Goal: Communication & Community: Participate in discussion

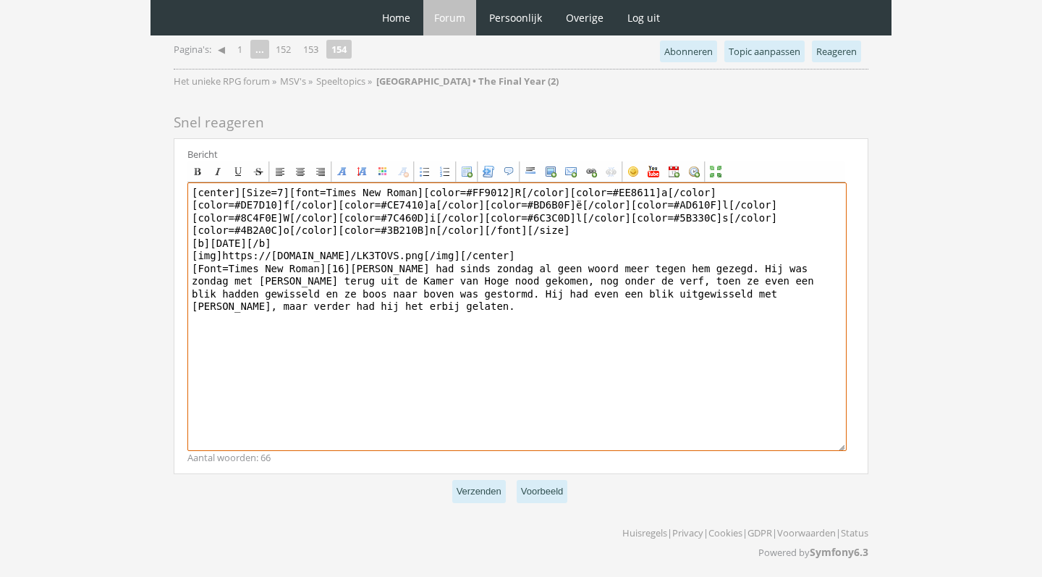
scroll to position [1118, 0]
drag, startPoint x: 270, startPoint y: 321, endPoint x: 215, endPoint y: 259, distance: 82.5
click at [215, 259] on textarea "[center][Size=7][font=Times New Roman][color=#FF9012]R[/color][color=#EE8611]a[…" at bounding box center [516, 317] width 659 height 268
click at [232, 315] on textarea "[center][Size=7][font=Times New Roman][color=#FF9012]R[/color][color=#EE8611]a[…" at bounding box center [516, 317] width 659 height 268
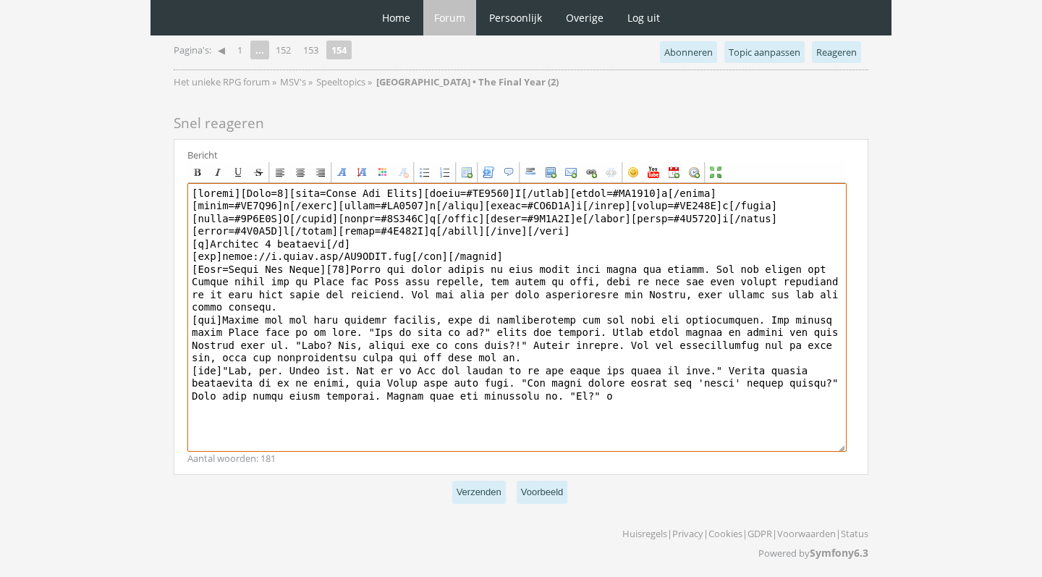
drag, startPoint x: 374, startPoint y: 391, endPoint x: 328, endPoint y: 390, distance: 46.3
click at [328, 390] on textarea at bounding box center [516, 317] width 659 height 268
click at [634, 394] on textarea at bounding box center [516, 317] width 659 height 268
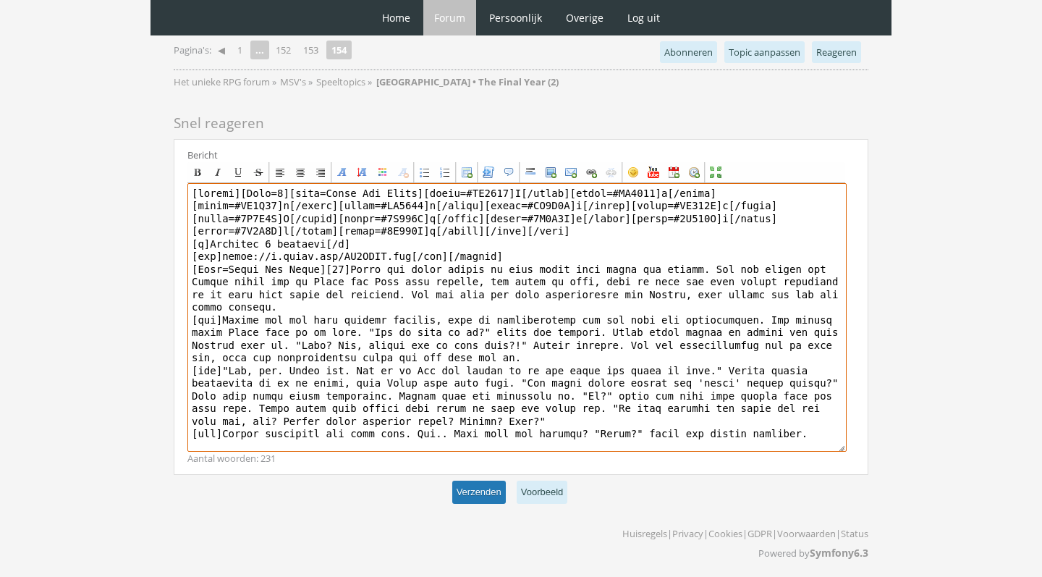
type textarea "[center][Size=7][font=Times New Roman][color=#FF9012]R[/color][color=#EE8611]a[…"
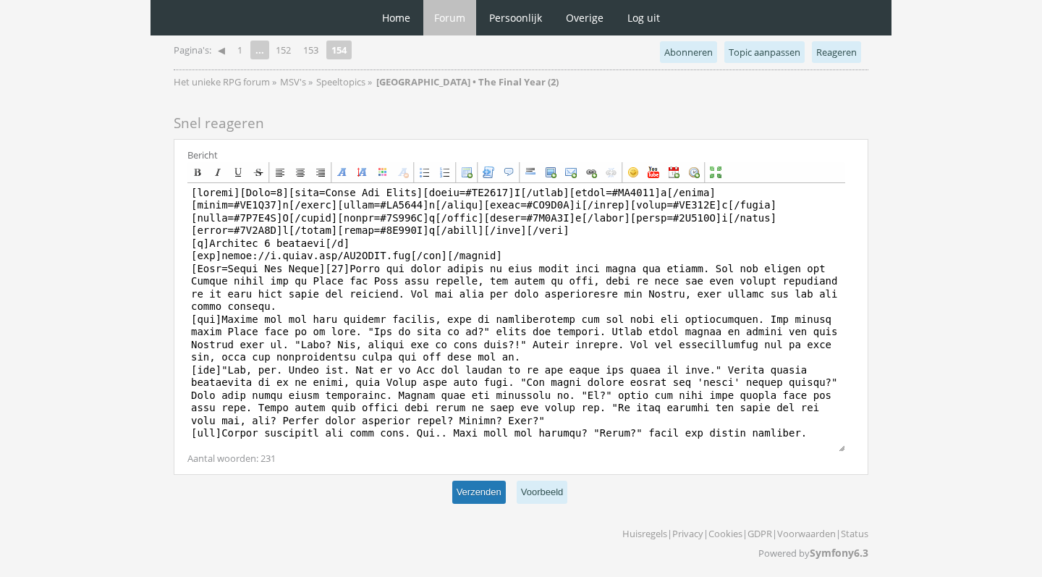
click at [486, 497] on button "Verzenden" at bounding box center [479, 493] width 54 height 24
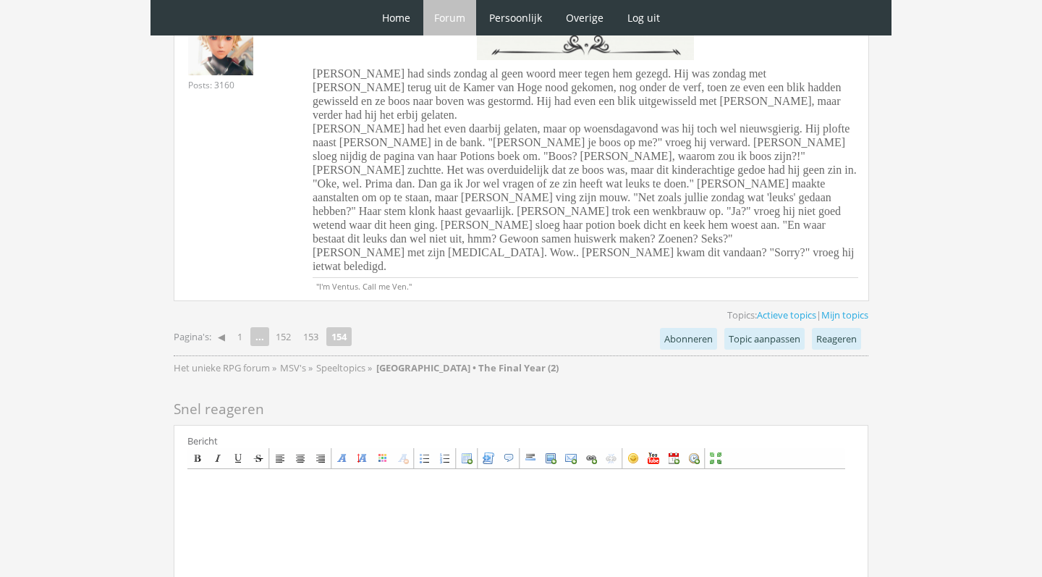
scroll to position [1596, 0]
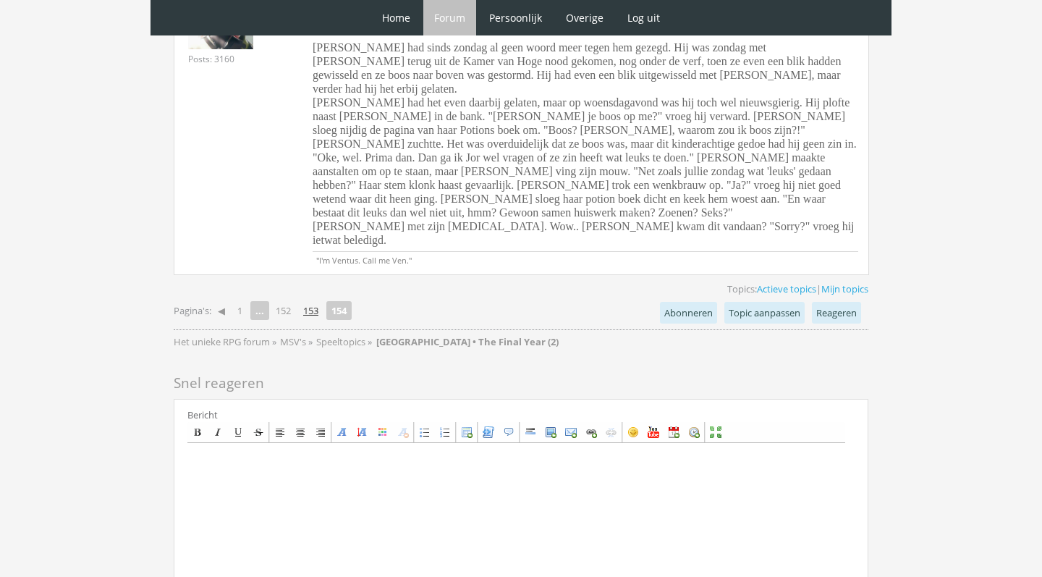
click at [317, 300] on link "153" at bounding box center [310, 310] width 27 height 20
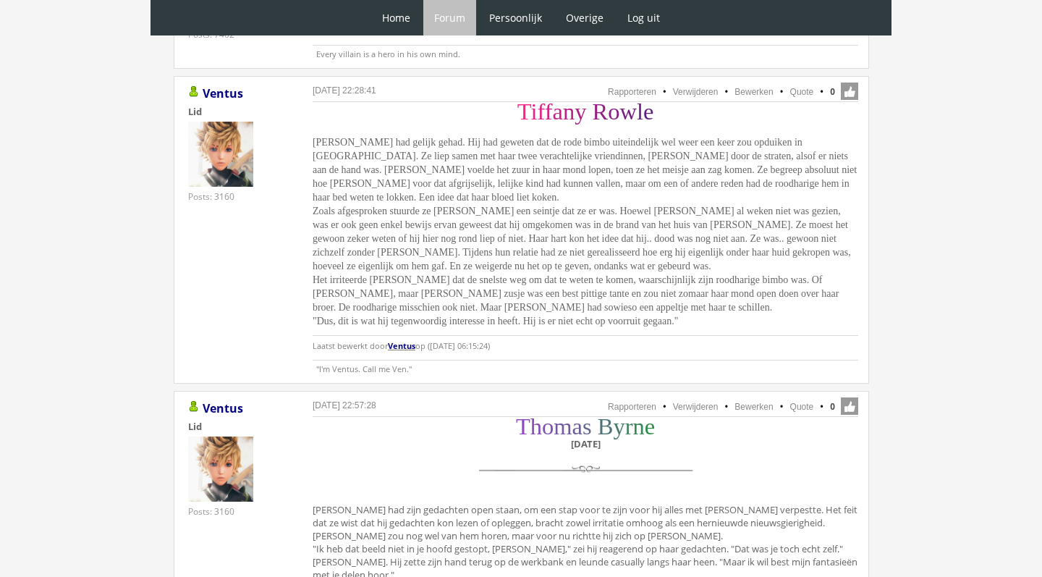
scroll to position [2903, 0]
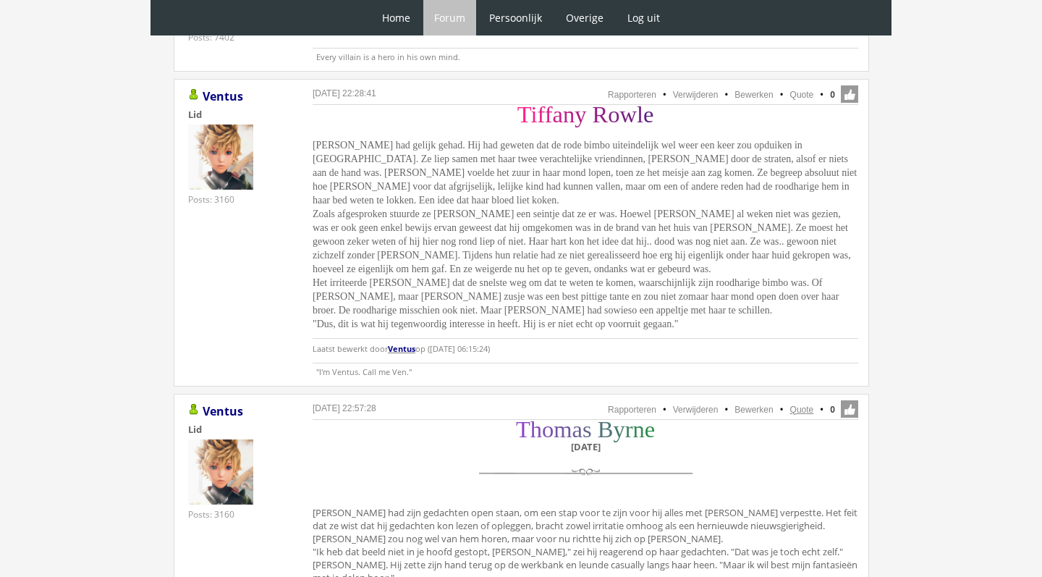
click at [806, 405] on link "Quote" at bounding box center [802, 410] width 24 height 10
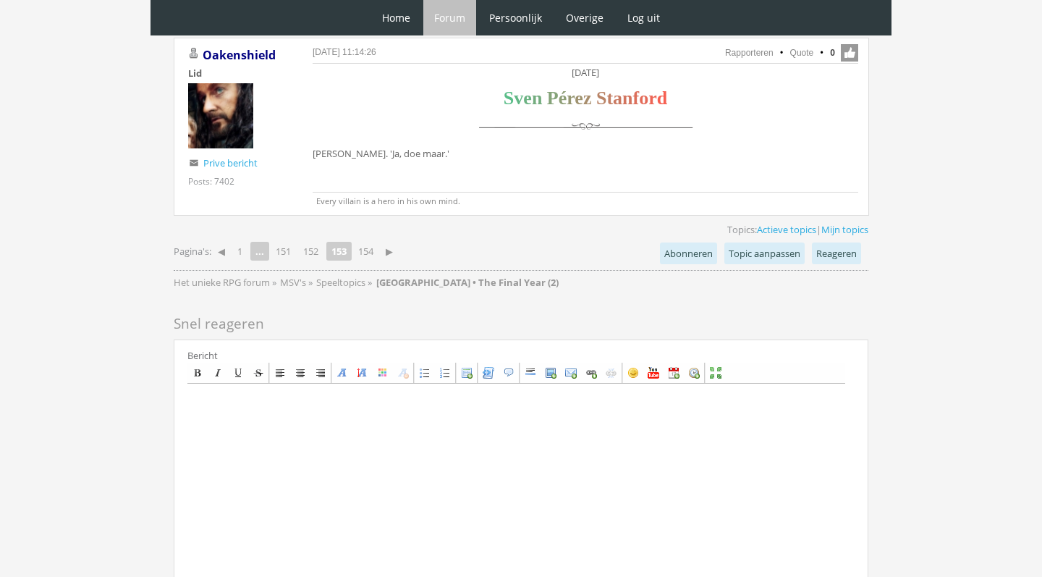
scroll to position [3746, 0]
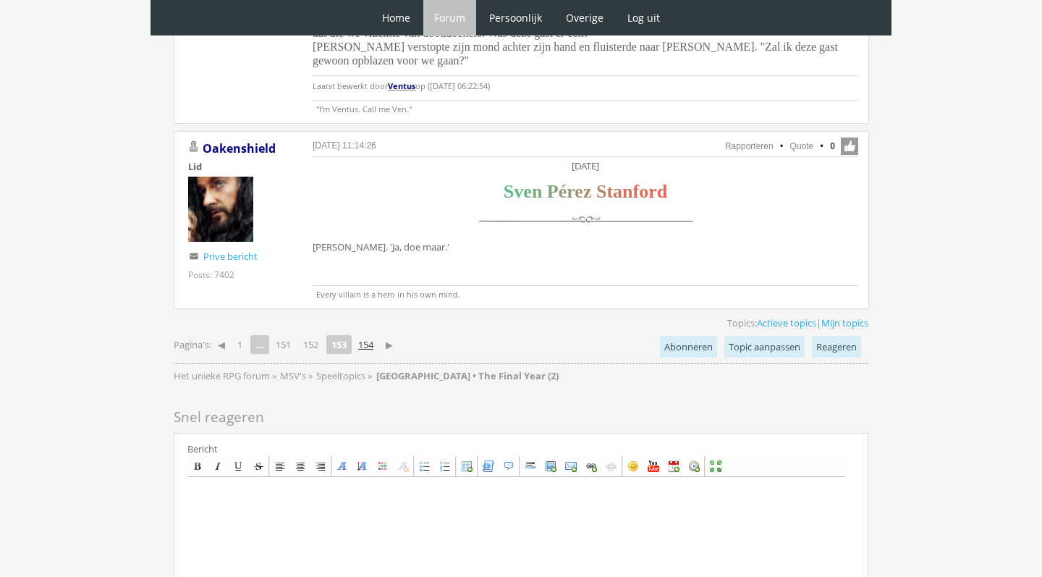
click at [371, 334] on link "154" at bounding box center [365, 344] width 27 height 20
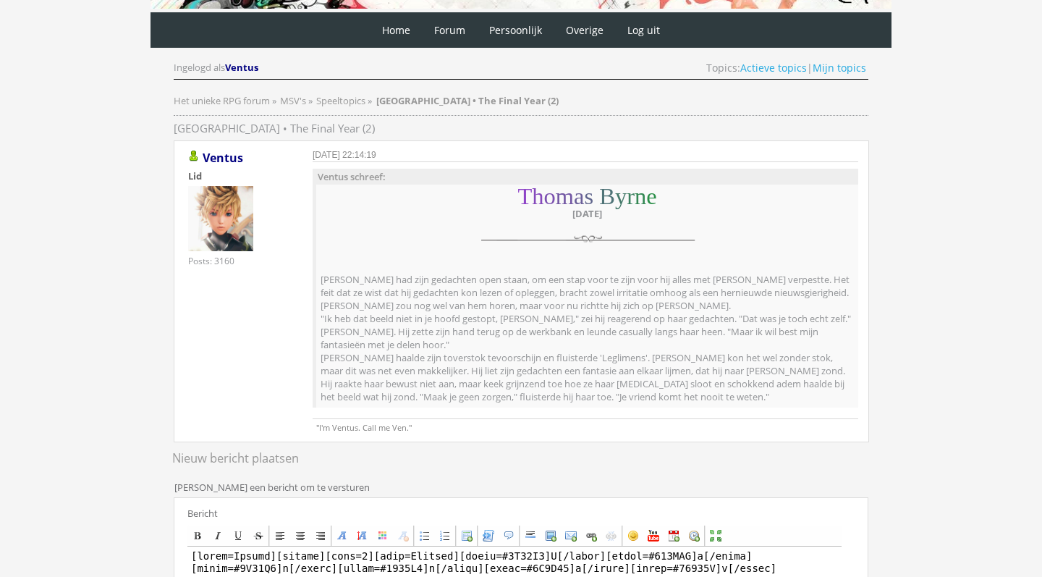
scroll to position [322, 0]
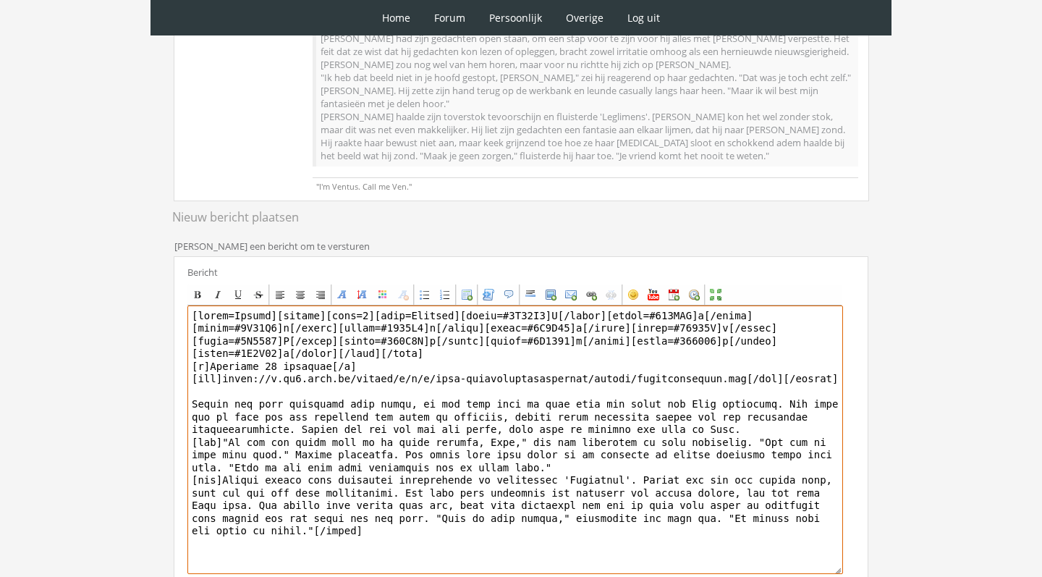
drag, startPoint x: 278, startPoint y: 316, endPoint x: 312, endPoint y: 384, distance: 75.4
click at [312, 384] on textarea at bounding box center [515, 439] width 656 height 268
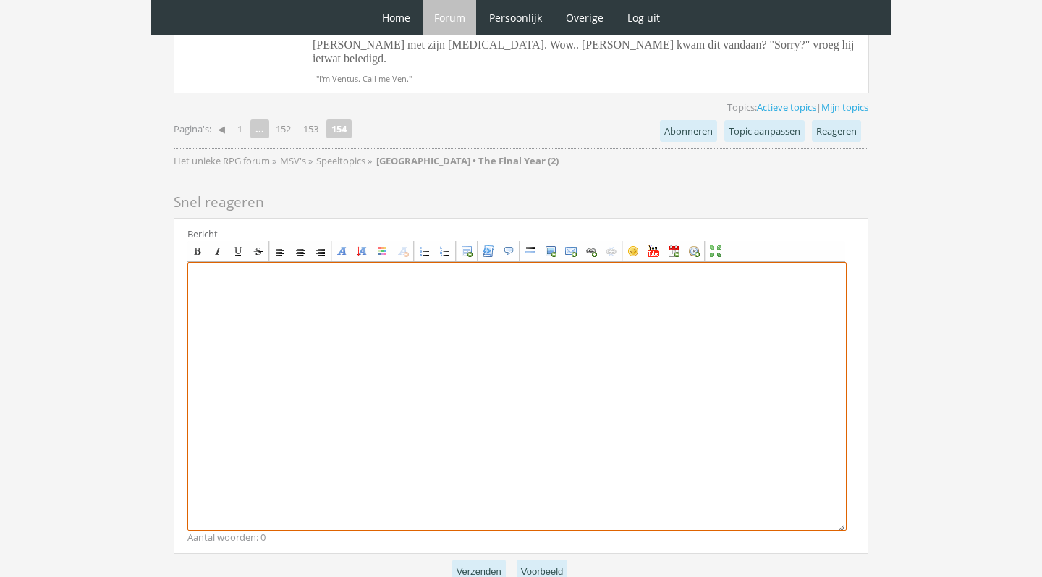
scroll to position [1829, 0]
click at [395, 390] on textarea at bounding box center [516, 397] width 659 height 268
paste textarea "[center][size=7][font=[US_STATE]][color=#8E44C7]T[/color][color=#854ABB]h[/colo…"
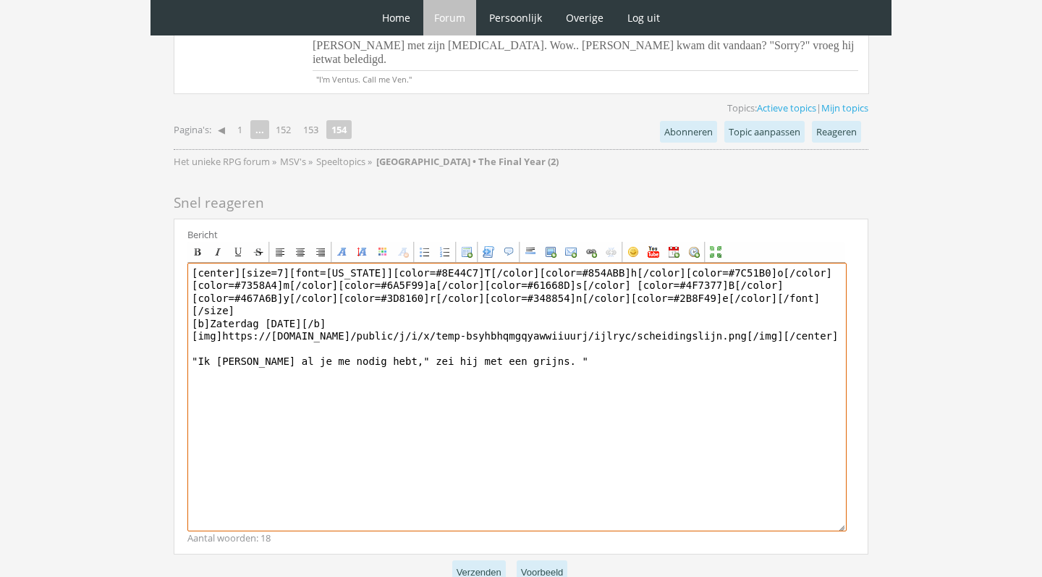
click at [283, 277] on textarea "[center][size=7][font=[US_STATE]][color=#8E44C7]T[/color][color=#854ABB]h[/colo…" at bounding box center [516, 397] width 659 height 268
click at [588, 277] on textarea "[center][size=7][font=Georgia][color=#8E44C7]T[/color][color=#854ABB]h[/color][…" at bounding box center [516, 397] width 659 height 268
drag, startPoint x: 394, startPoint y: 279, endPoint x: 202, endPoint y: 277, distance: 192.5
click at [202, 278] on textarea "[center][size=7][font=Georgia][color=#8E44C7]T[/color][color=#854ABB]h[/color][…" at bounding box center [516, 397] width 659 height 268
click at [622, 280] on textarea "[center][size=7][font=Georgia][color=#8E44C7]T[/color][color=#854ABB]h[/color][…" at bounding box center [516, 397] width 659 height 268
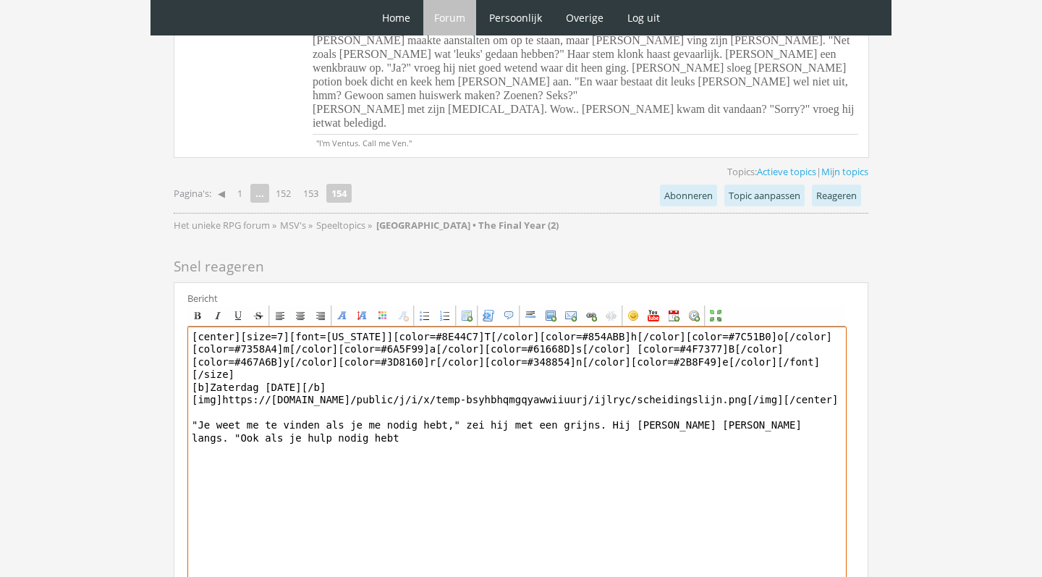
scroll to position [1774, 0]
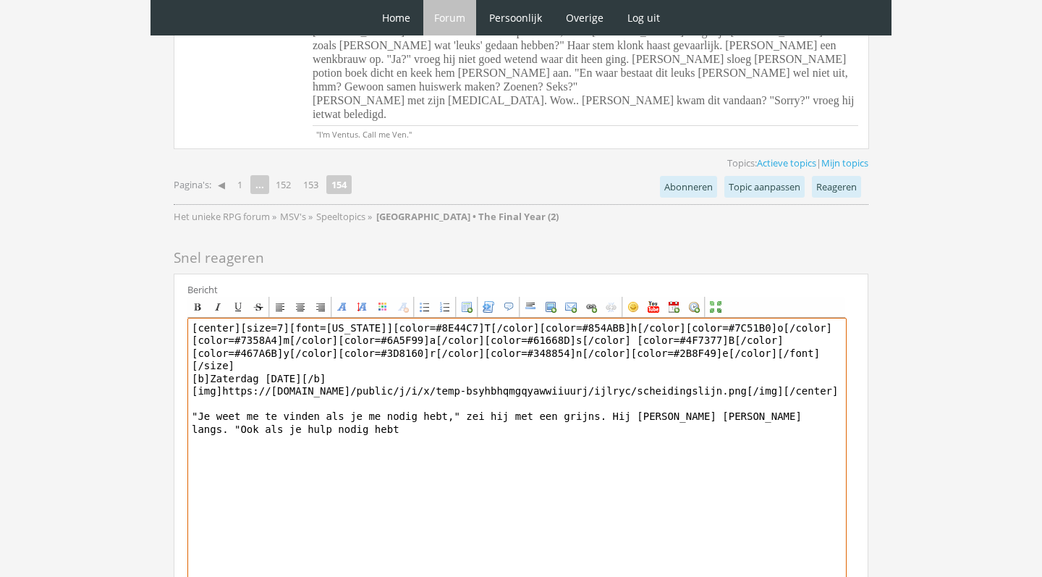
drag, startPoint x: 396, startPoint y: 354, endPoint x: 779, endPoint y: 334, distance: 384.0
click at [779, 334] on textarea "[center][size=7][font=Georgia][color=#8E44C7]T[/color][color=#854ABB]h[/color][…" at bounding box center [516, 452] width 659 height 268
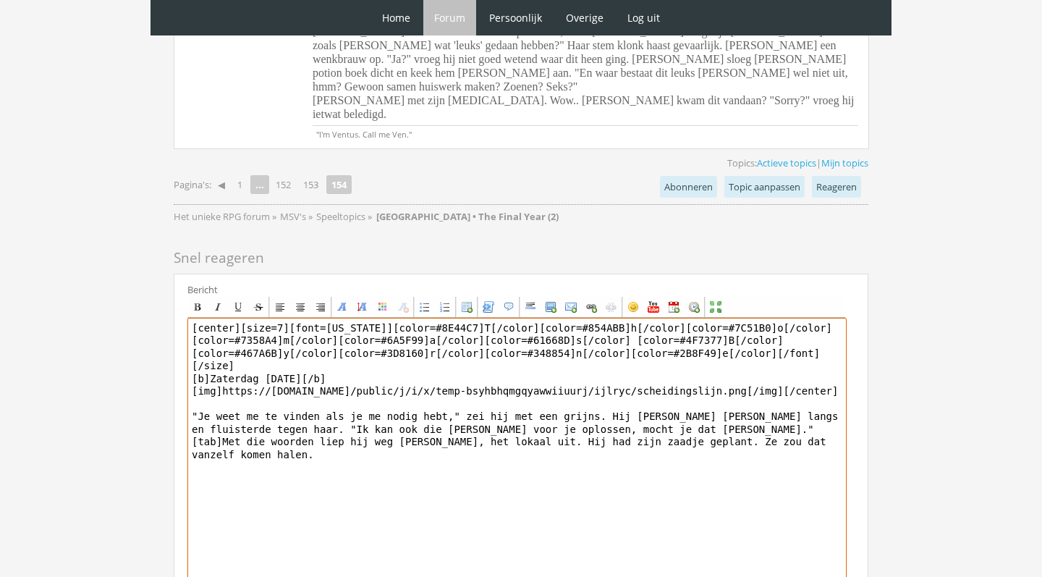
type textarea "[center][size=7][font=Georgia][color=#8E44C7]T[/color][color=#854ABB]h[/color][…"
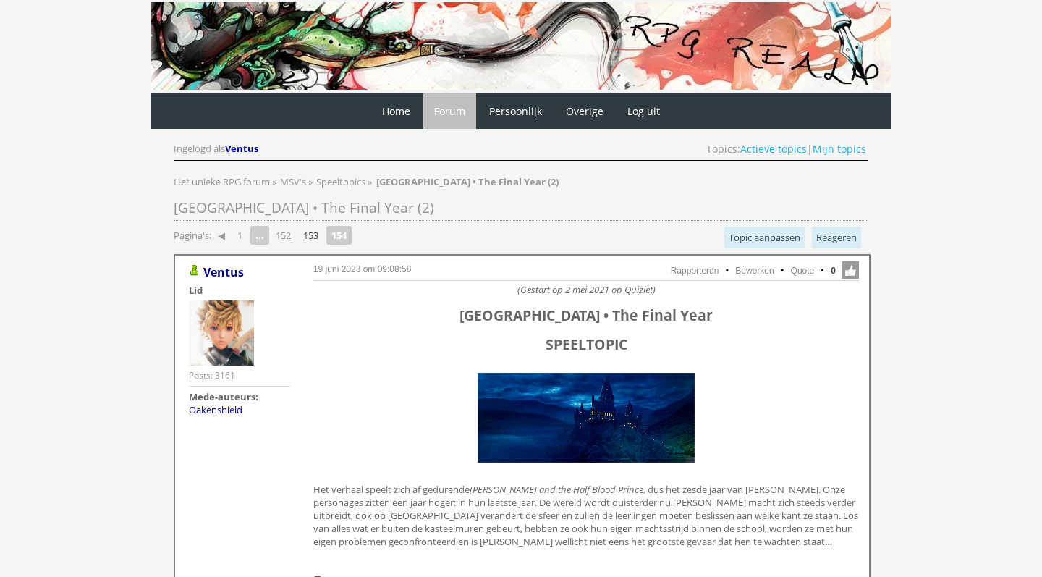
click at [320, 235] on link "153" at bounding box center [310, 235] width 27 height 20
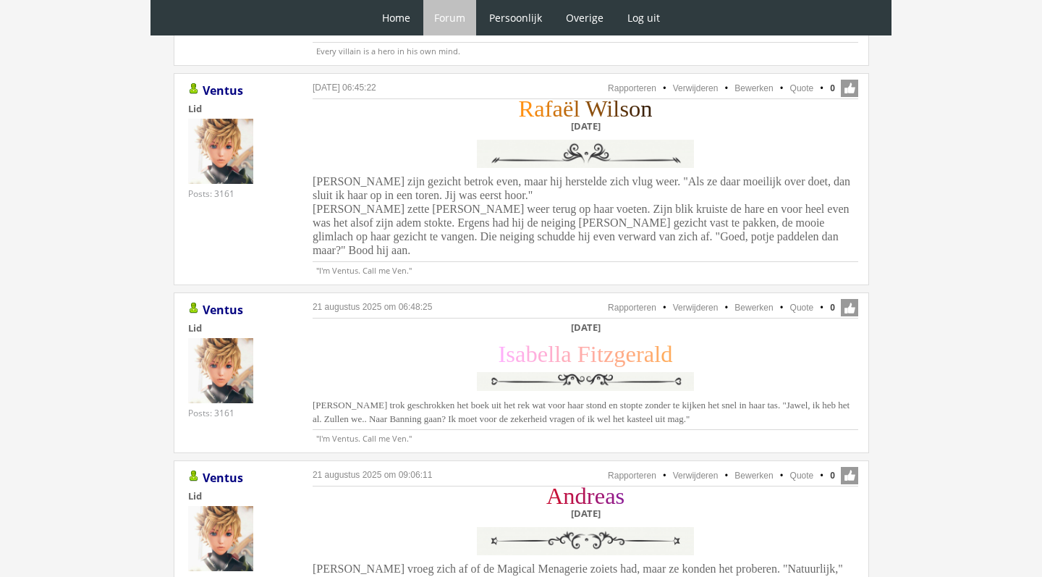
scroll to position [1004, 0]
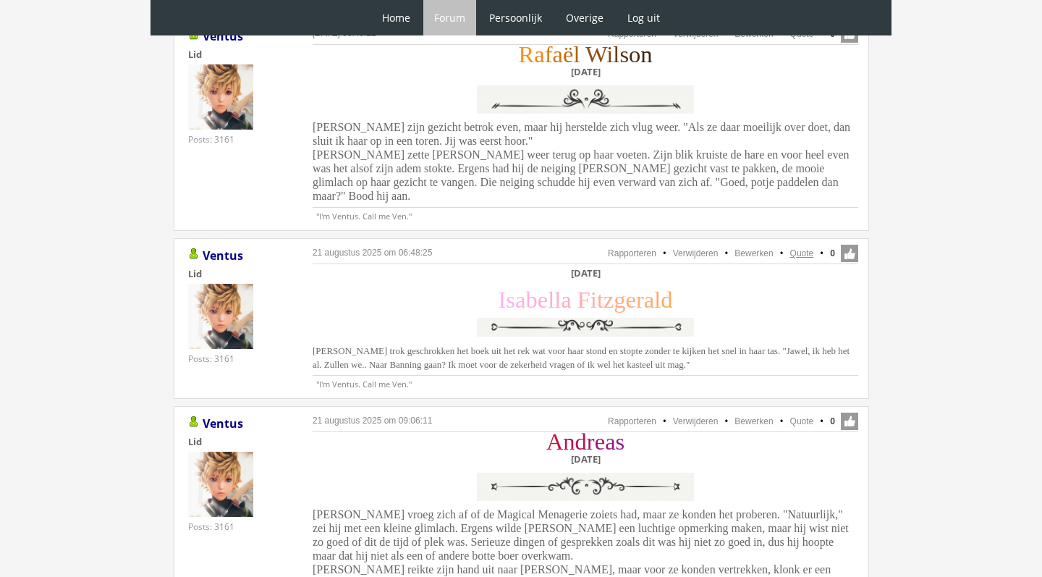
click at [797, 248] on link "Quote" at bounding box center [802, 253] width 24 height 10
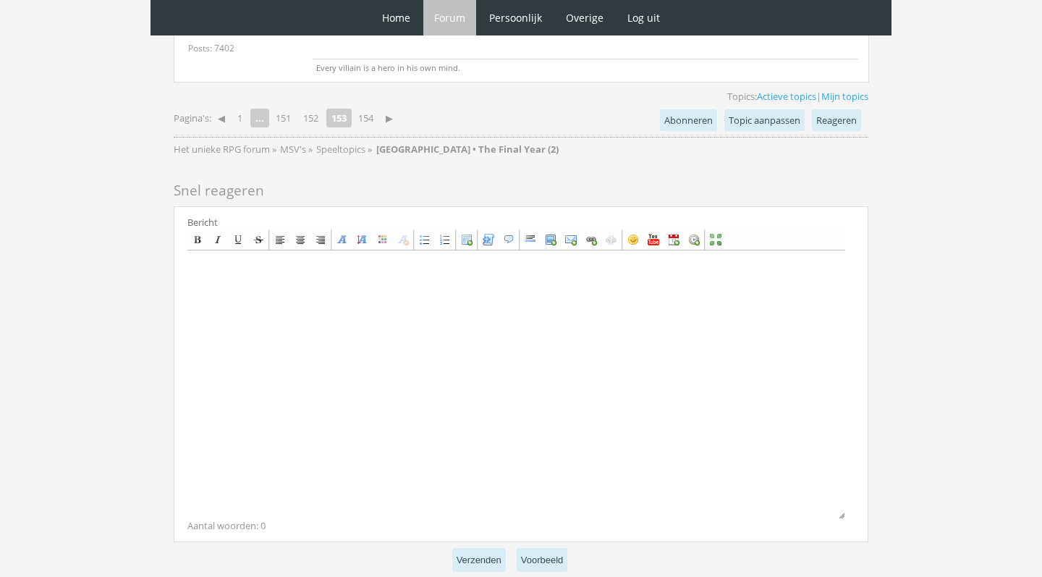
scroll to position [3951, 0]
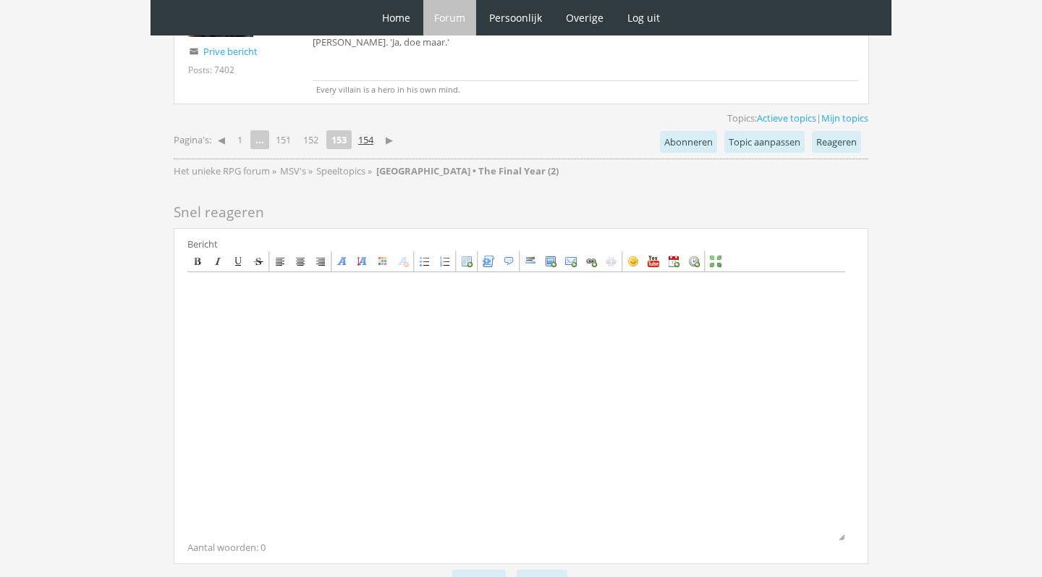
click at [369, 130] on link "154" at bounding box center [365, 140] width 27 height 20
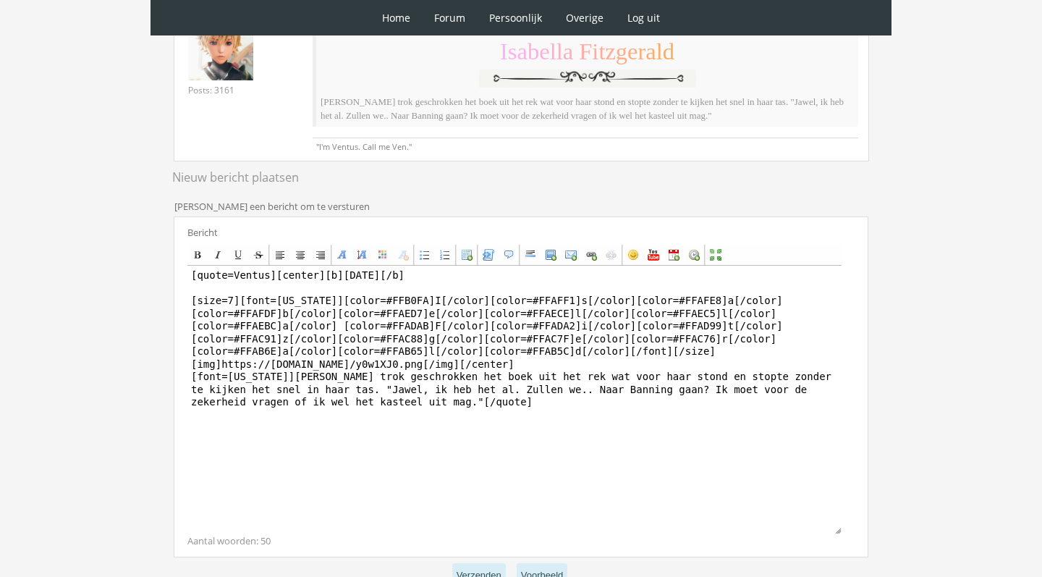
scroll to position [259, 0]
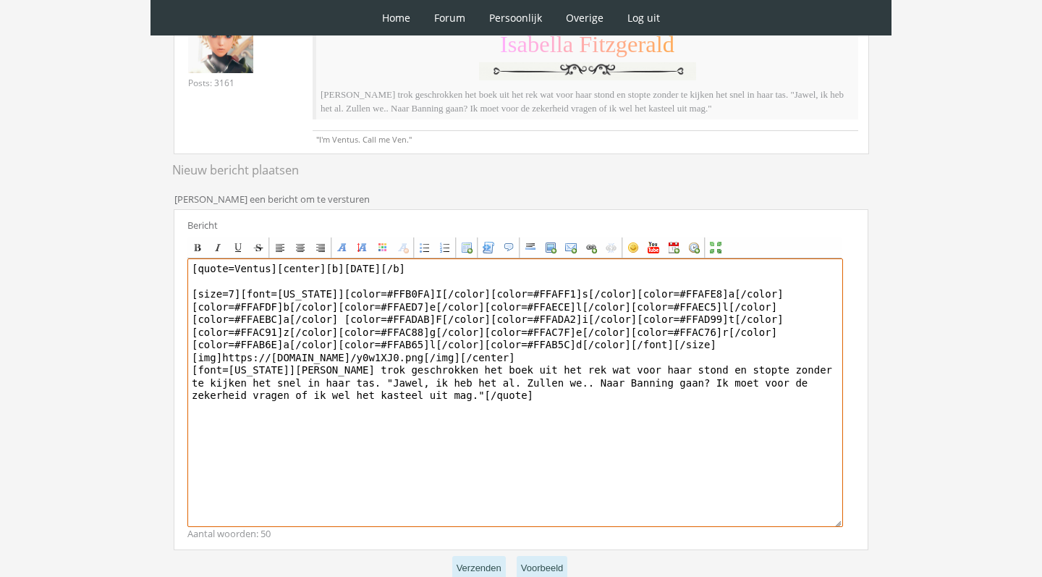
drag, startPoint x: 277, startPoint y: 268, endPoint x: 270, endPoint y: 360, distance: 91.5
click at [276, 365] on textarea "[quote=Ventus][center][b][DATE][/b] [size=7][font=[US_STATE]][color=#FFB0FA]I[/…" at bounding box center [515, 392] width 656 height 268
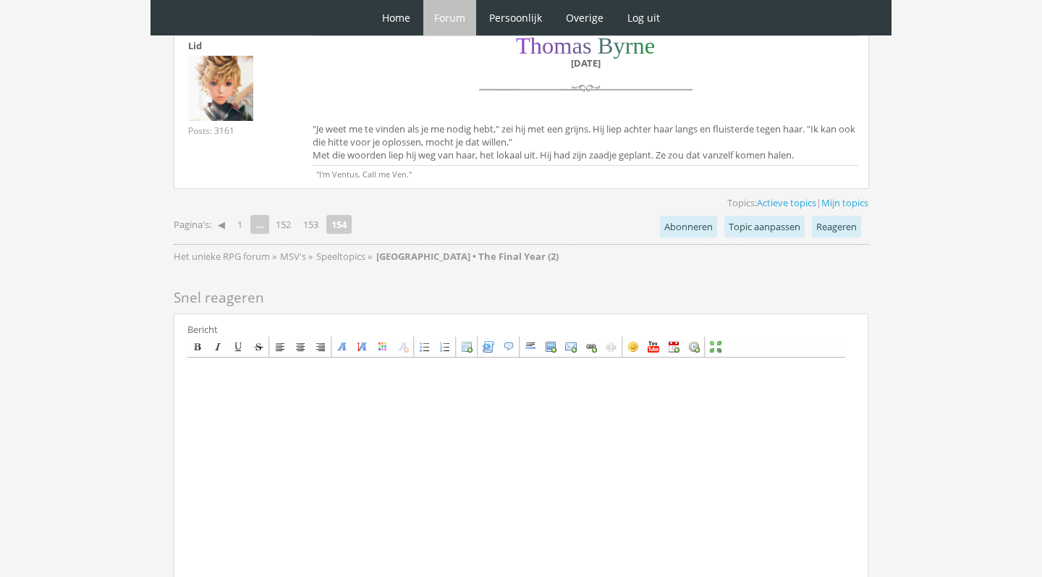
scroll to position [1922, 0]
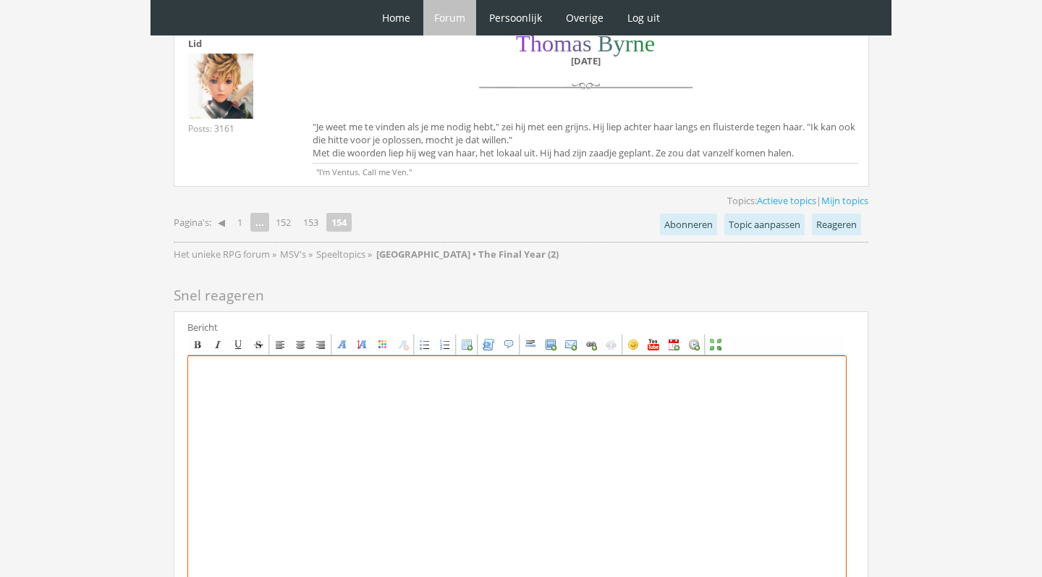
click at [359, 399] on textarea at bounding box center [516, 489] width 659 height 268
paste textarea "[center][b]Zaterdag [DATE][/b] [size=7][font=[US_STATE]][color=#FFB0FA]I[/color…"
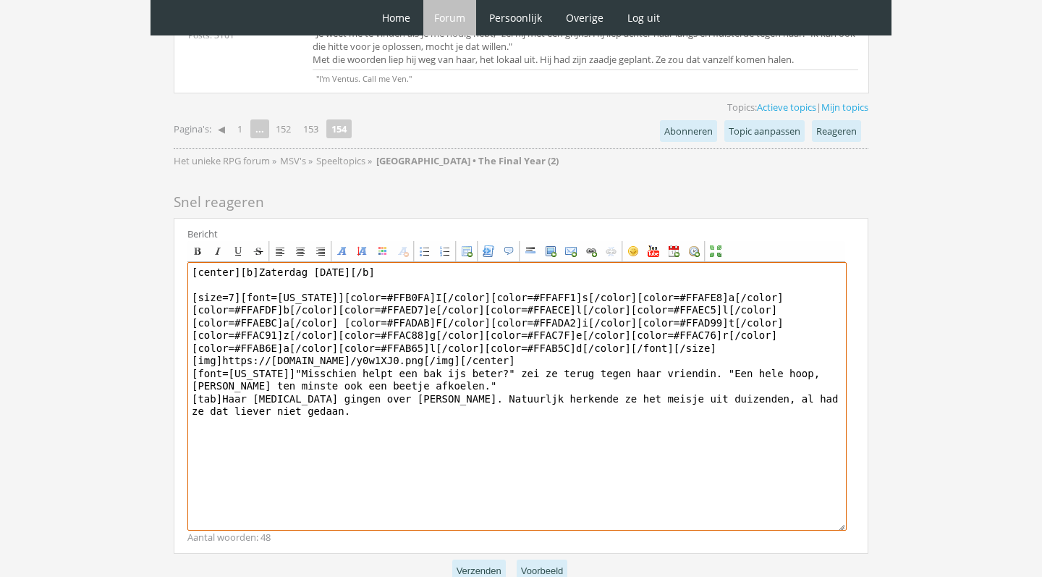
scroll to position [2015, 0]
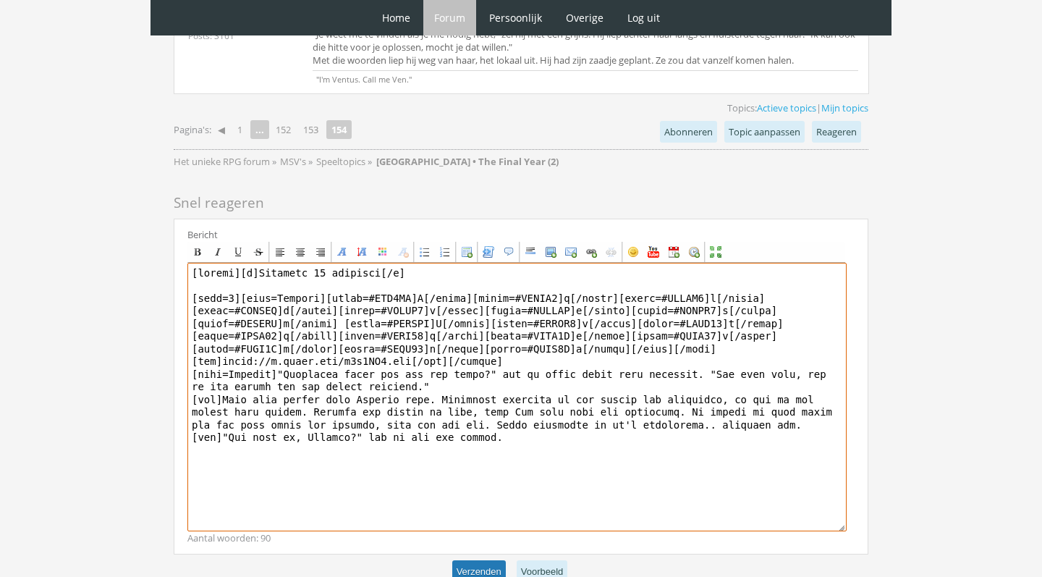
type textarea "[center][b]Zaterdag 27 november[/b] [size=7][font=Georgia][color=#FFB0FA]I[/col…"
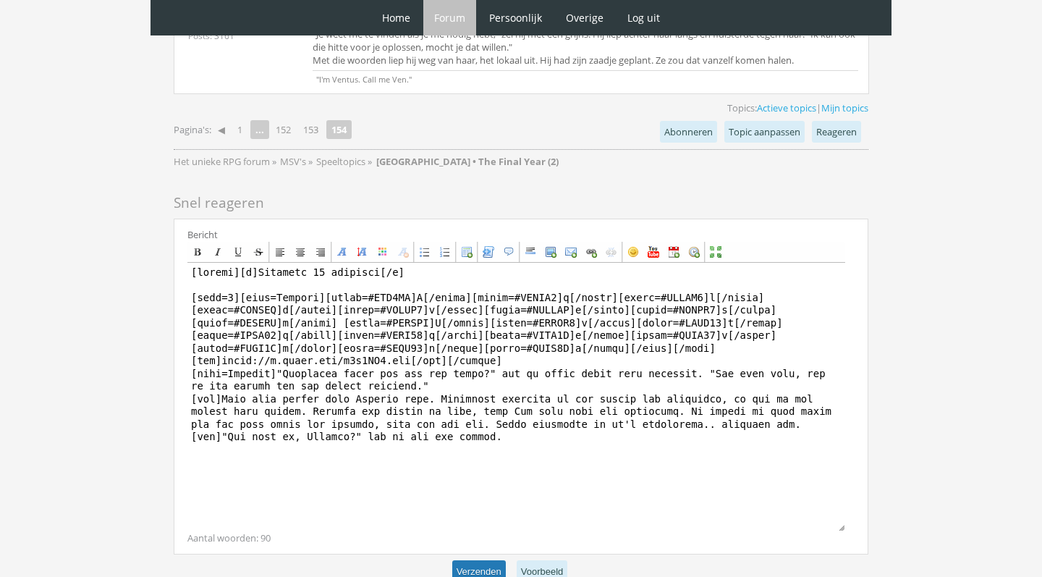
click at [478, 560] on button "Verzenden" at bounding box center [479, 572] width 54 height 24
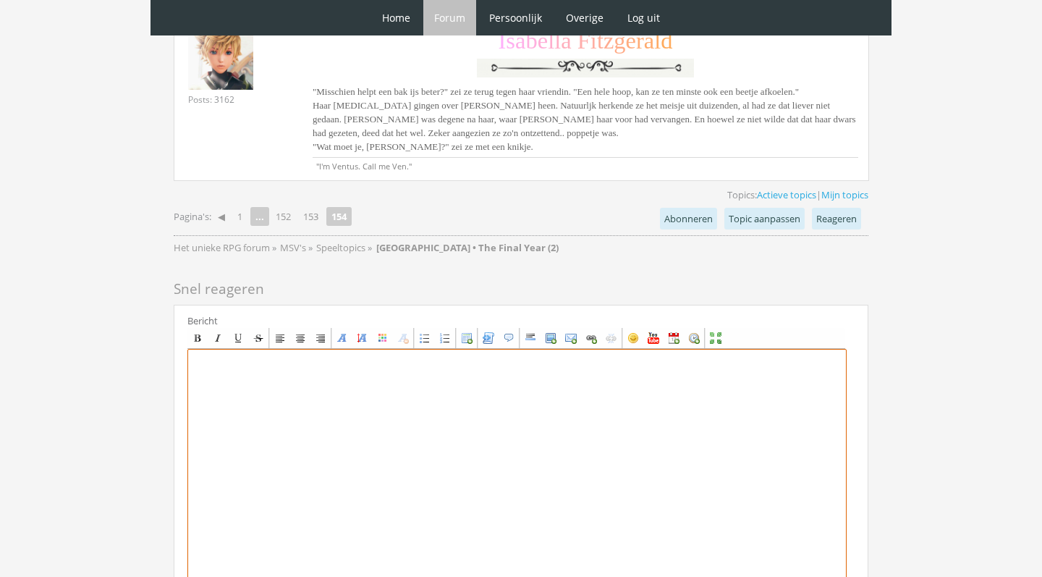
scroll to position [2373, 0]
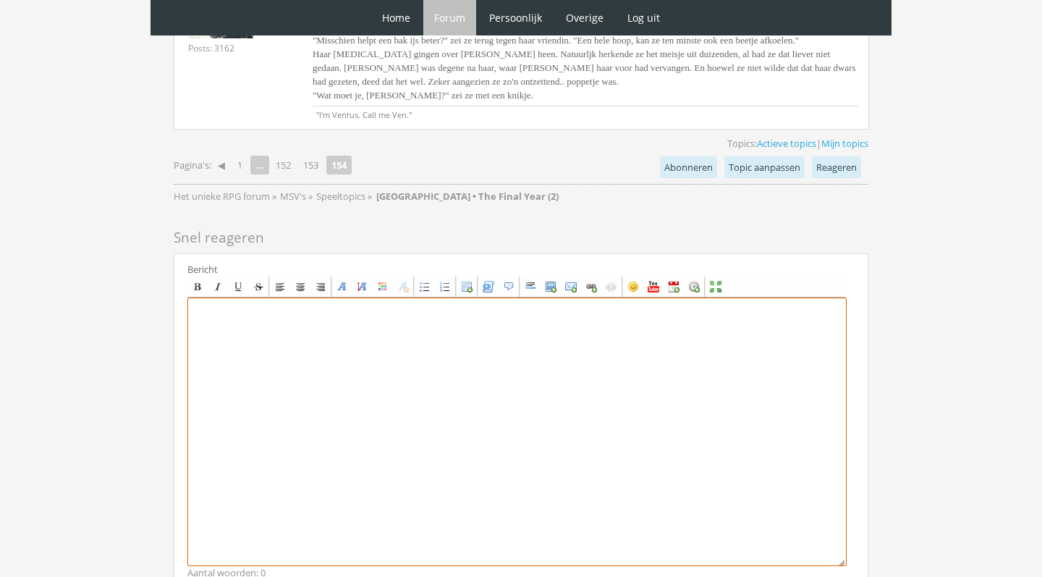
click at [382, 378] on textarea at bounding box center [516, 431] width 659 height 268
paste textarea "[center][size=7][color=#1EB36C]E[/color][color=#2BA86E]m[/color][color=#389E70]…"
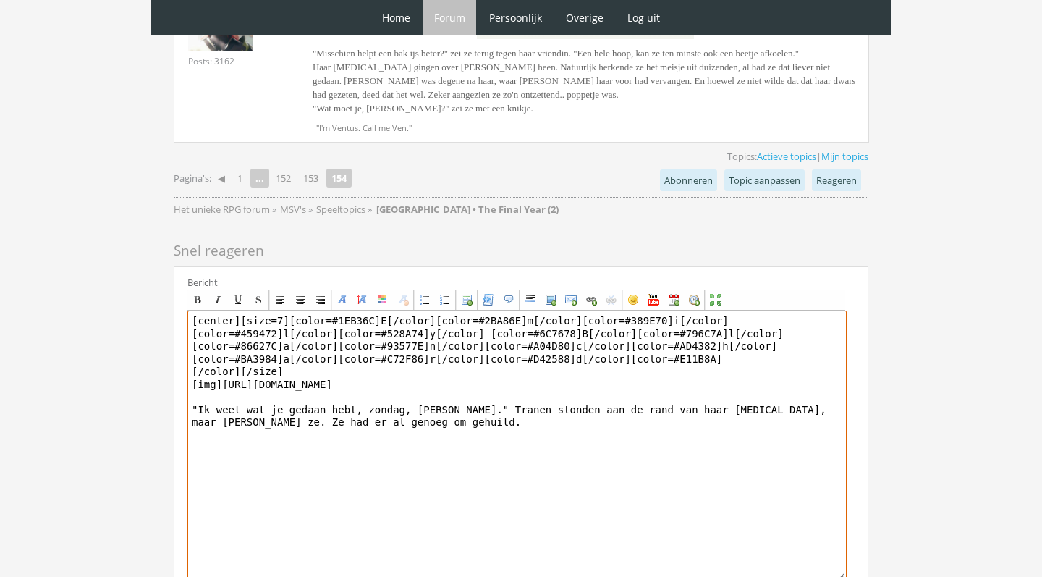
scroll to position [2363, 0]
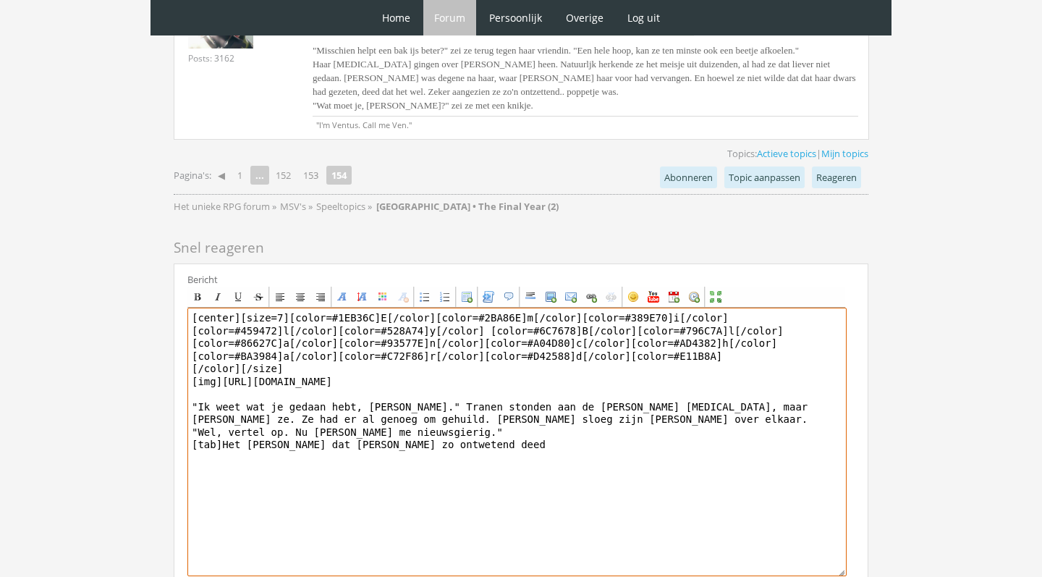
click at [395, 411] on textarea "[center][size=7][color=#1EB36C]E[/color][color=#2BA86E]m[/color][color=#389E70]…" at bounding box center [516, 442] width 659 height 268
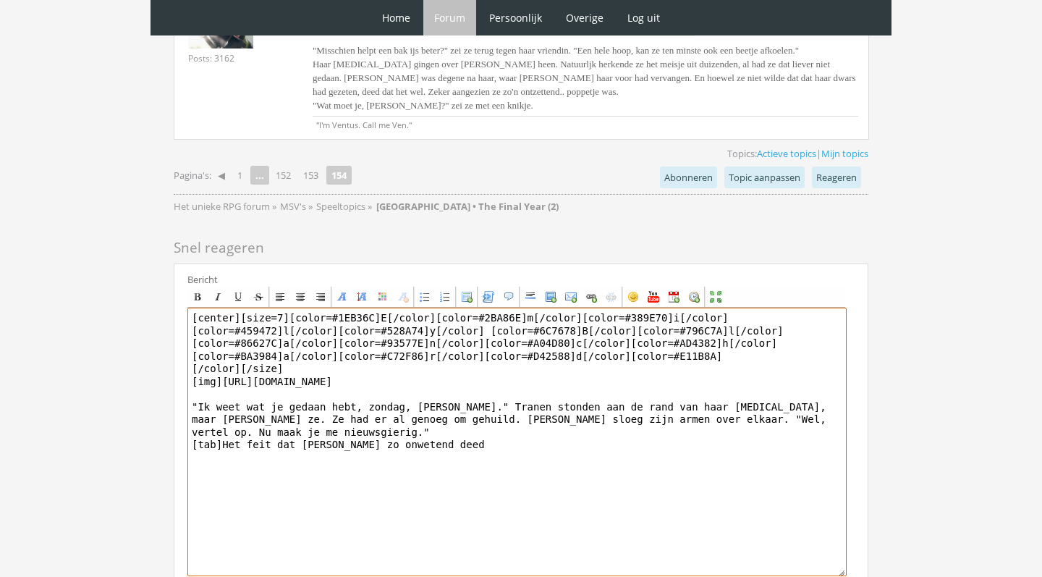
click at [460, 412] on textarea "[center][size=7][color=#1EB36C]E[/color][color=#2BA86E]m[/color][color=#389E70]…" at bounding box center [516, 442] width 659 height 268
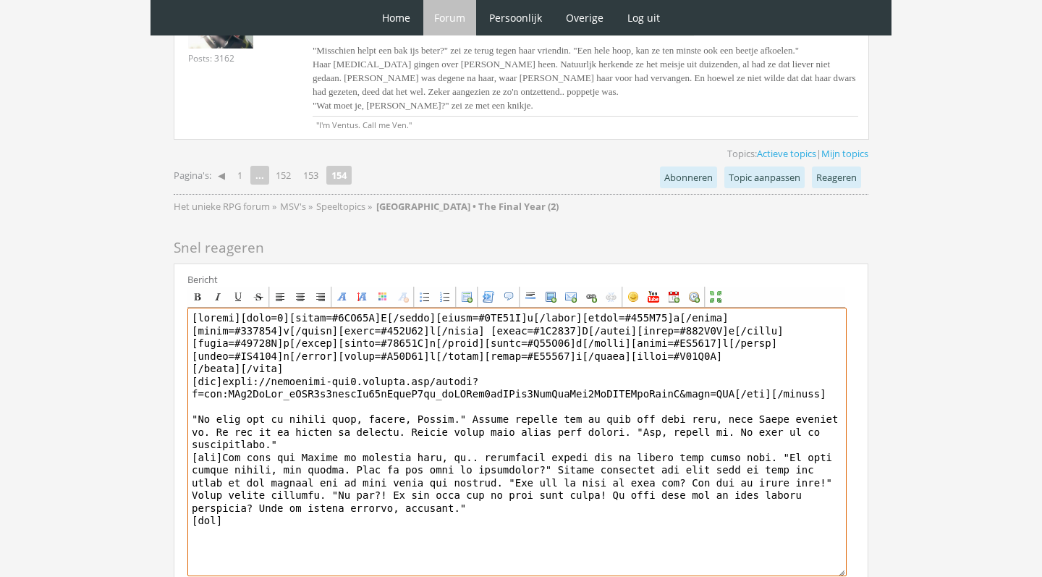
drag, startPoint x: 499, startPoint y: 440, endPoint x: 747, endPoint y: 419, distance: 248.4
click at [747, 419] on textarea at bounding box center [516, 442] width 659 height 268
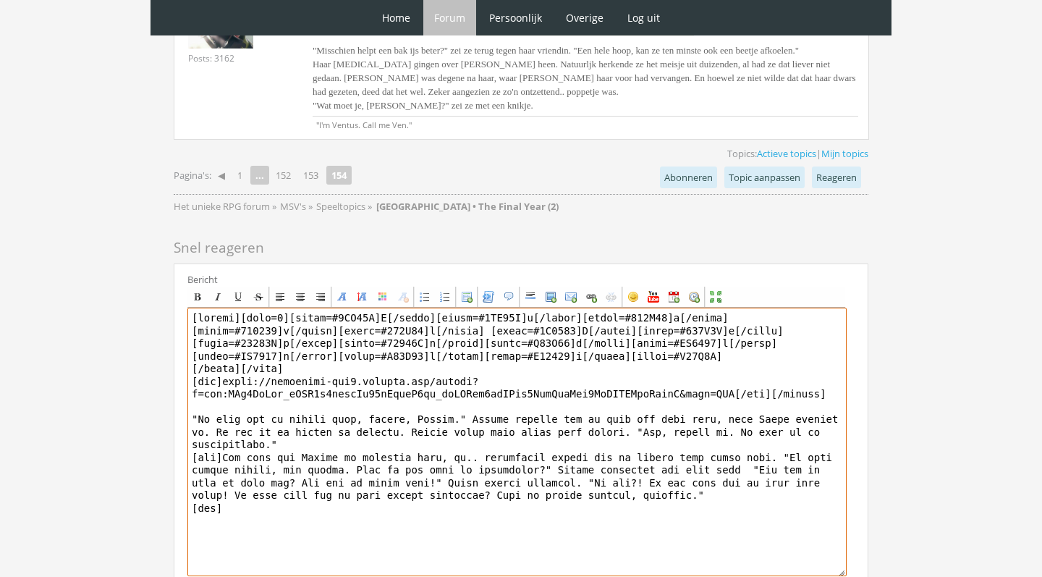
click at [452, 475] on textarea at bounding box center [516, 442] width 659 height 268
paste textarea "en voor het eerst in hun gesprek zag ze zijn woede ook groeien."
click at [246, 466] on textarea at bounding box center [516, 442] width 659 height 268
click at [247, 462] on textarea at bounding box center [516, 442] width 659 height 268
click at [617, 462] on textarea at bounding box center [516, 442] width 659 height 268
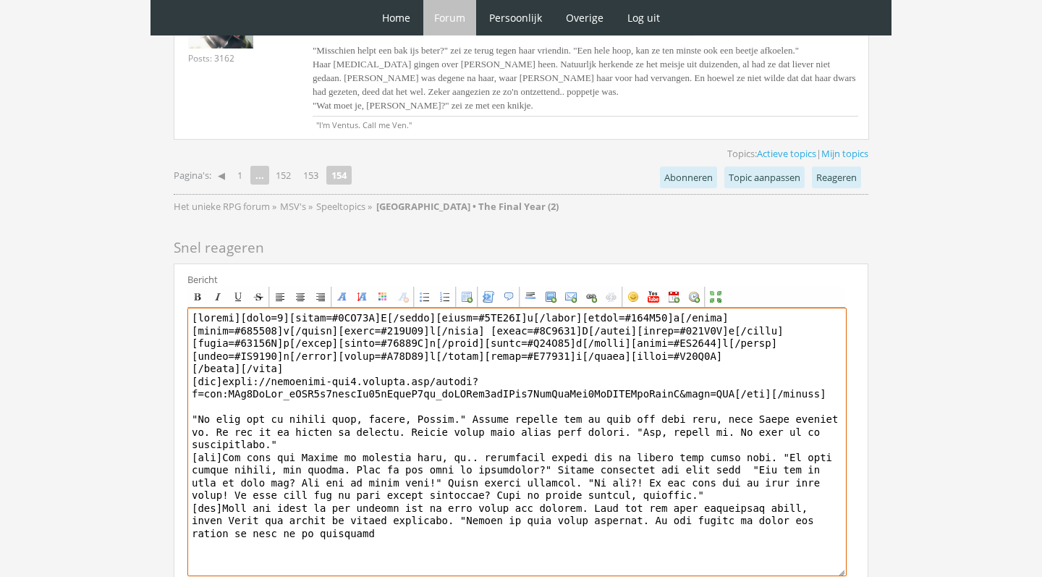
click at [618, 475] on textarea at bounding box center [516, 442] width 659 height 268
click at [557, 489] on textarea at bounding box center [516, 442] width 659 height 268
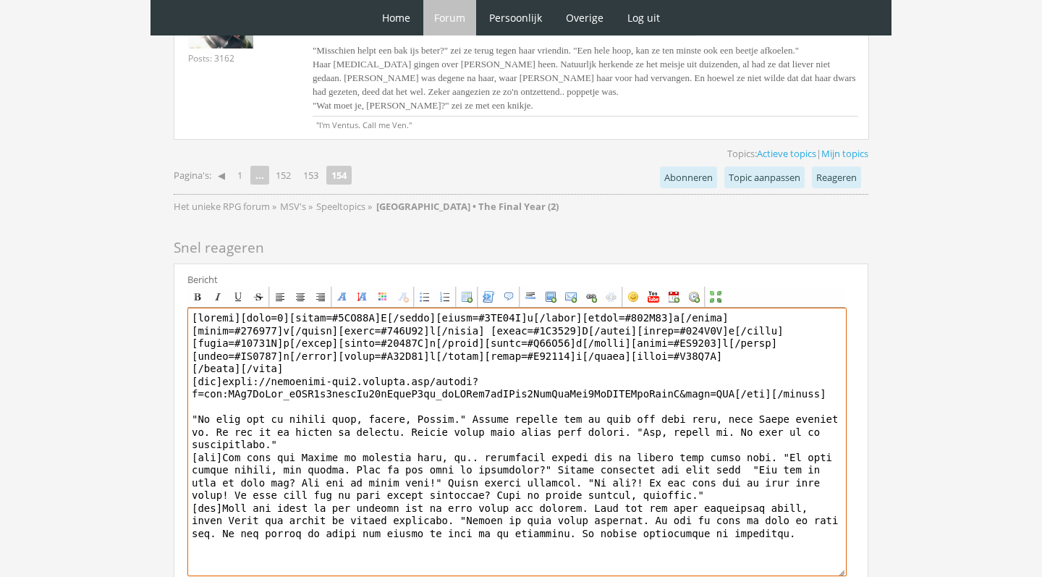
click at [420, 473] on textarea at bounding box center [516, 442] width 659 height 268
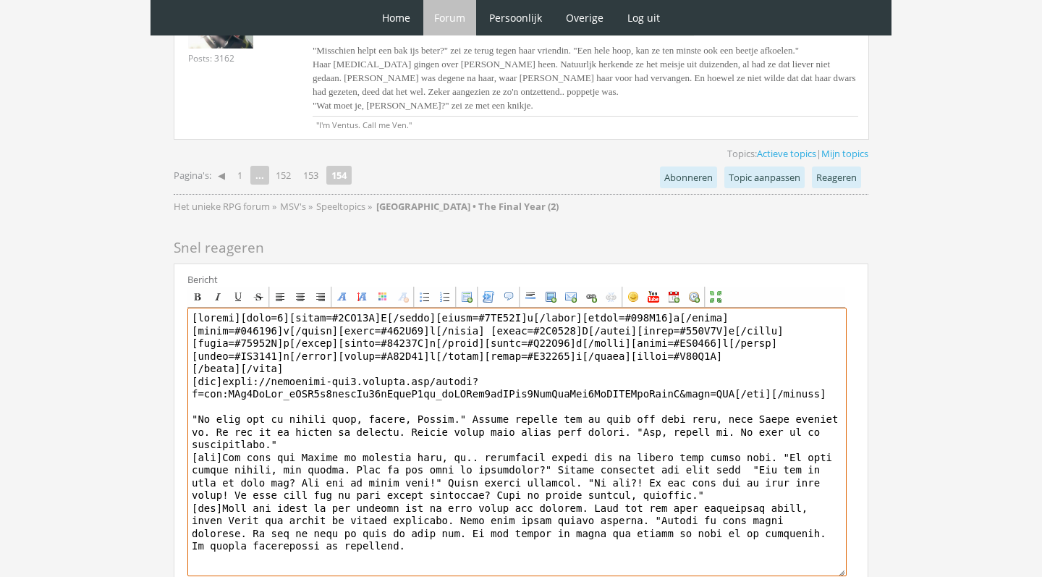
click at [376, 507] on textarea at bounding box center [516, 442] width 659 height 268
drag, startPoint x: 370, startPoint y: 504, endPoint x: 575, endPoint y: 512, distance: 205.0
click at [575, 512] on textarea at bounding box center [516, 442] width 659 height 268
click at [495, 448] on textarea at bounding box center [516, 442] width 659 height 268
click at [232, 444] on textarea at bounding box center [516, 442] width 659 height 268
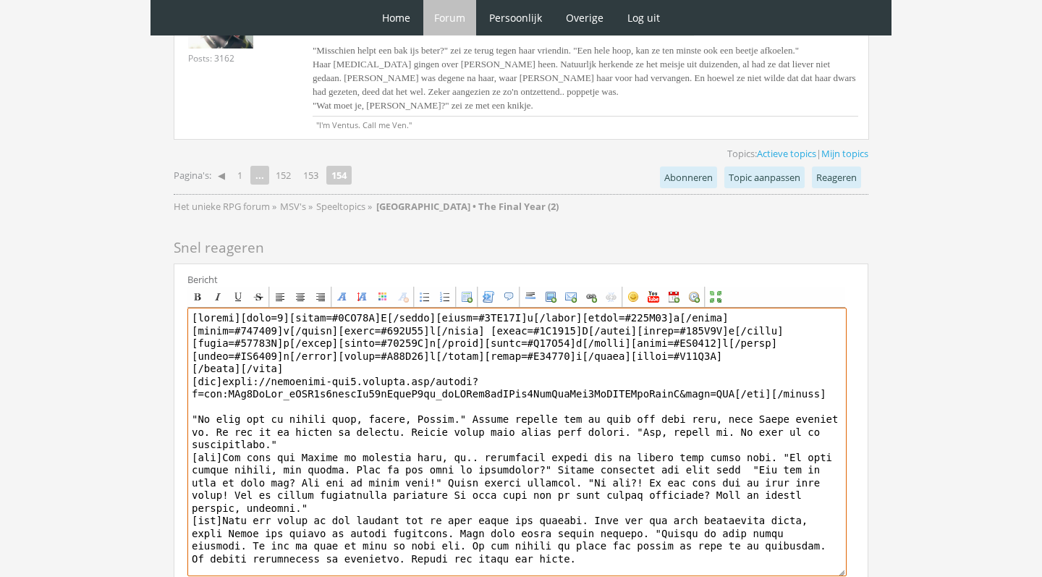
drag, startPoint x: 448, startPoint y: 449, endPoint x: 233, endPoint y: 447, distance: 214.9
click at [233, 447] on textarea at bounding box center [516, 442] width 659 height 268
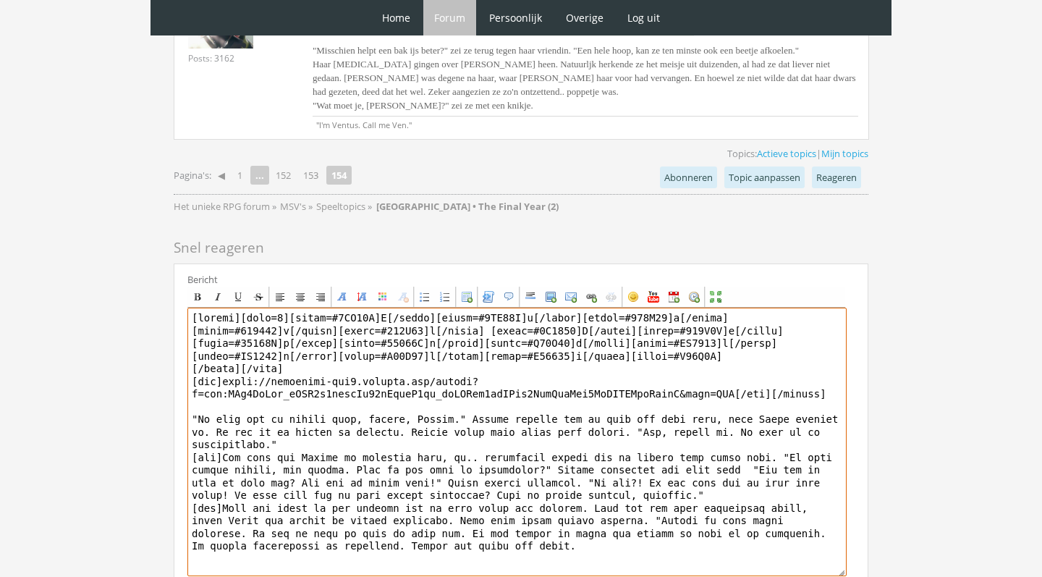
click at [496, 448] on textarea at bounding box center [516, 442] width 659 height 268
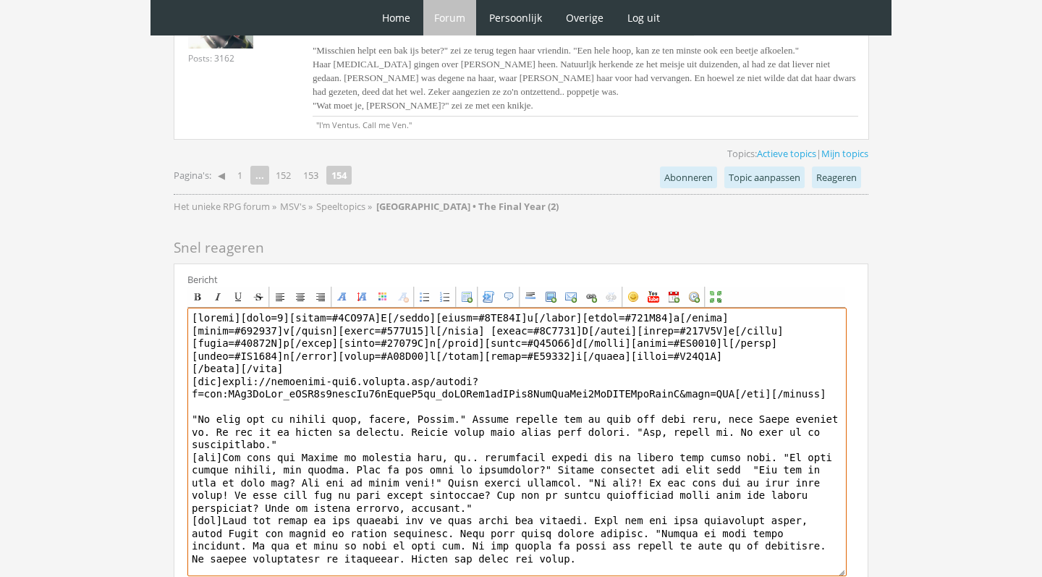
click at [507, 525] on textarea at bounding box center [516, 442] width 659 height 268
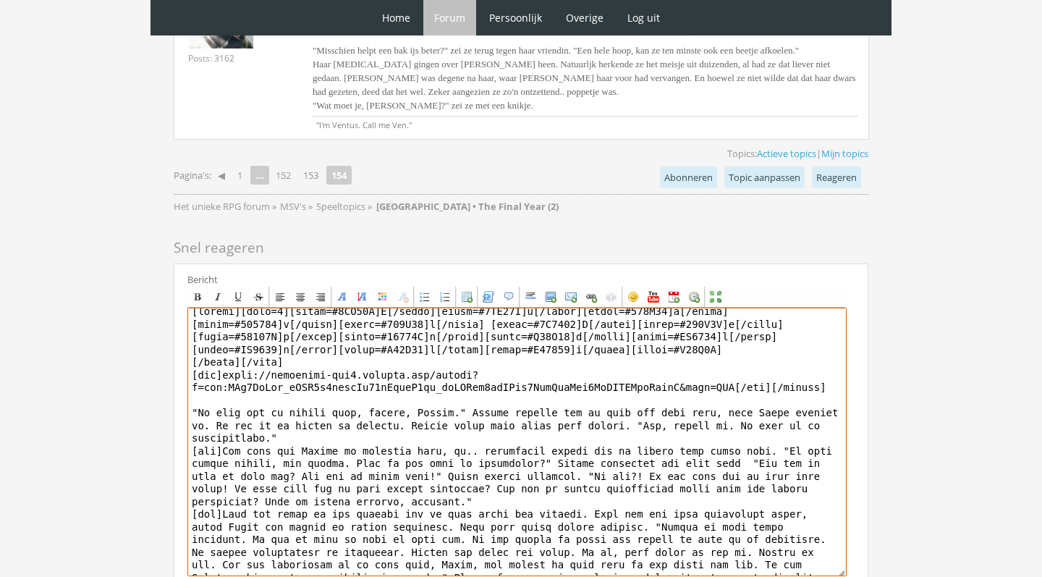
scroll to position [23, 0]
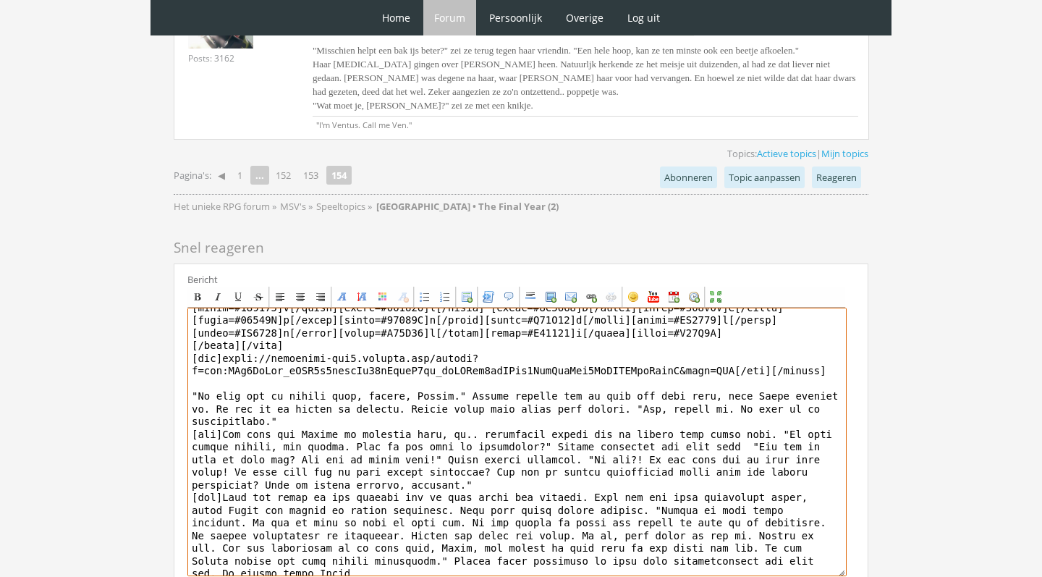
drag, startPoint x: 739, startPoint y: 514, endPoint x: 745, endPoint y: 524, distance: 12.0
click at [745, 524] on textarea at bounding box center [516, 442] width 659 height 268
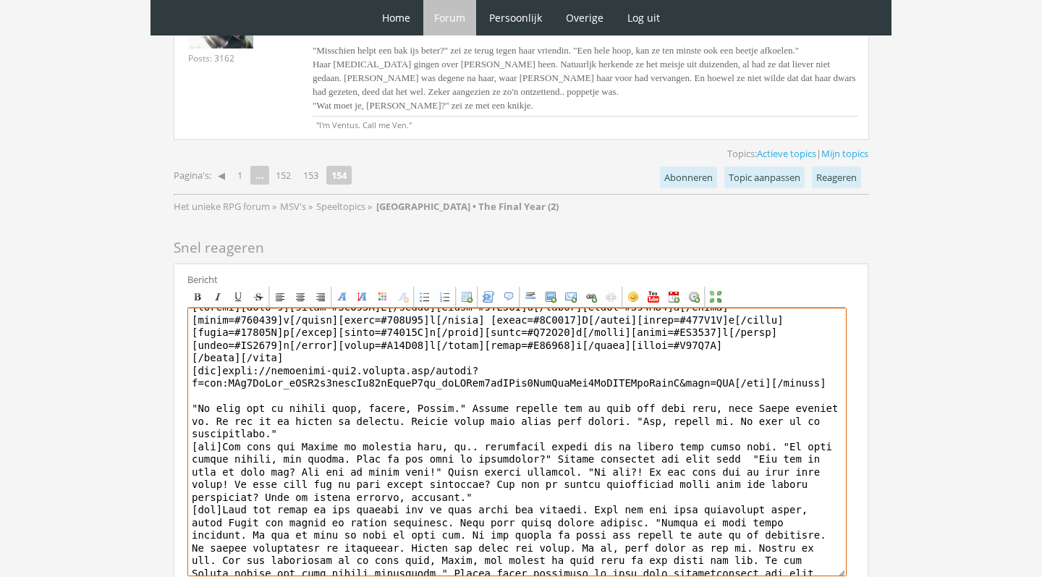
scroll to position [19, 0]
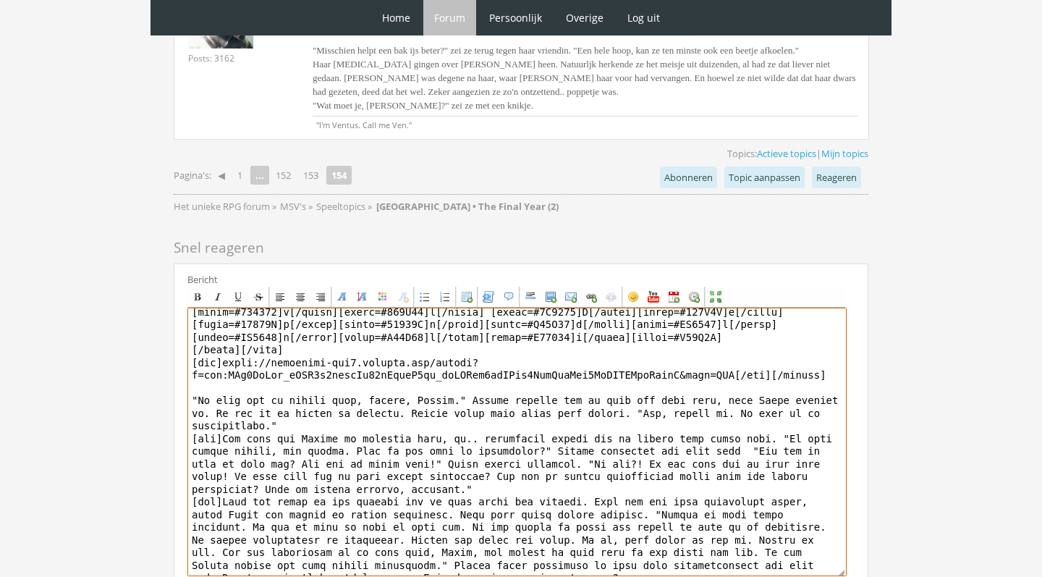
type textarea "[center][size=7][color=#1EB36C]E[/color][color=#2BA86E]m[/color][color=#389E70]…"
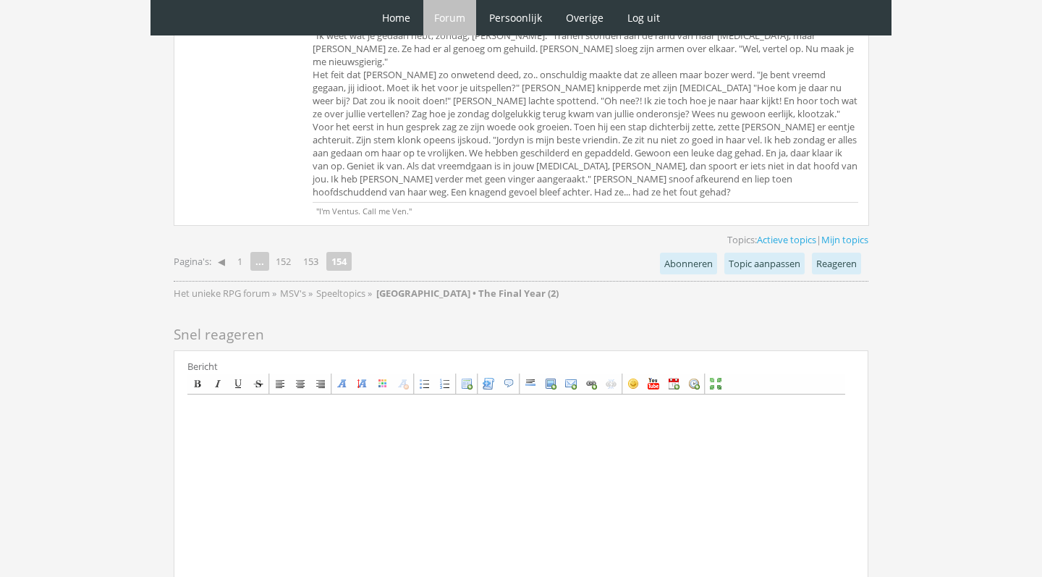
scroll to position [2615, 0]
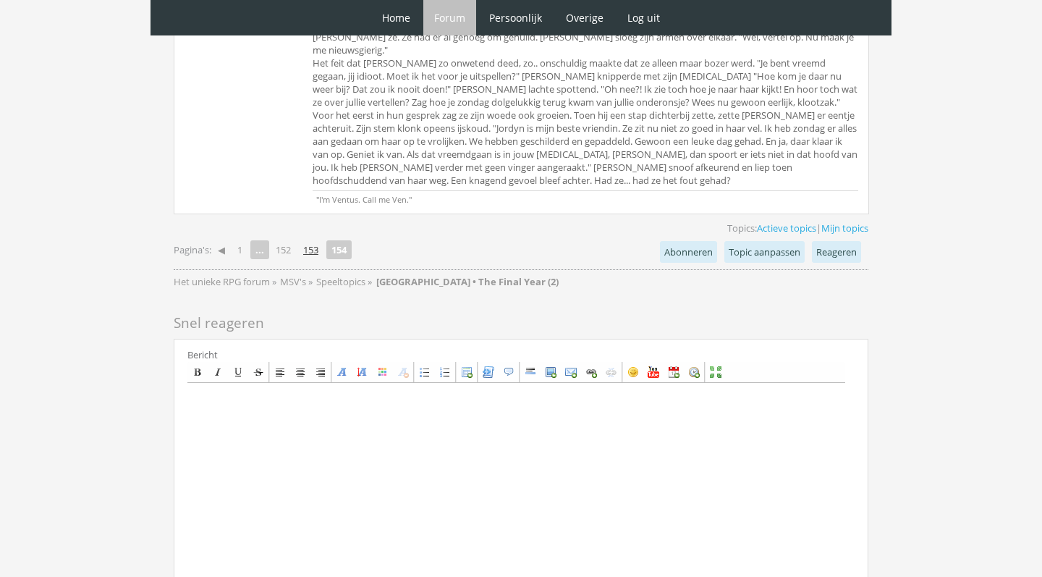
click at [311, 240] on link "153" at bounding box center [310, 250] width 27 height 20
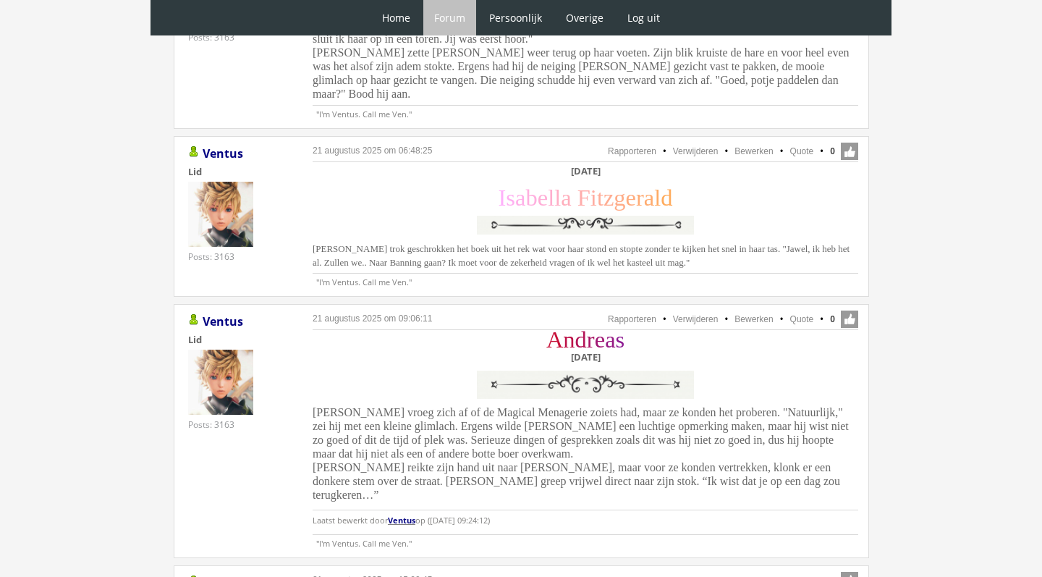
scroll to position [1132, 0]
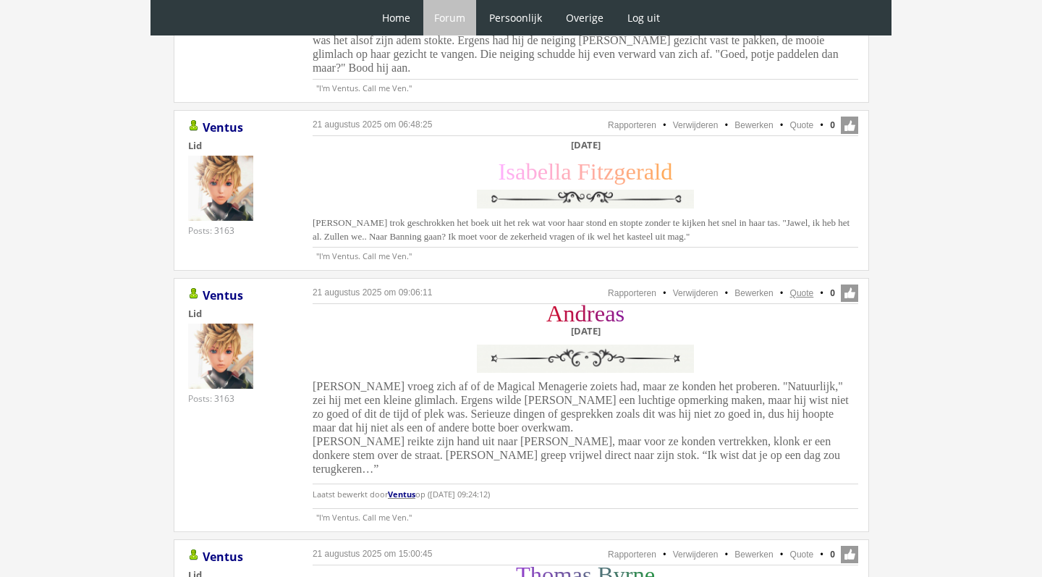
click at [803, 288] on link "Quote" at bounding box center [802, 293] width 24 height 10
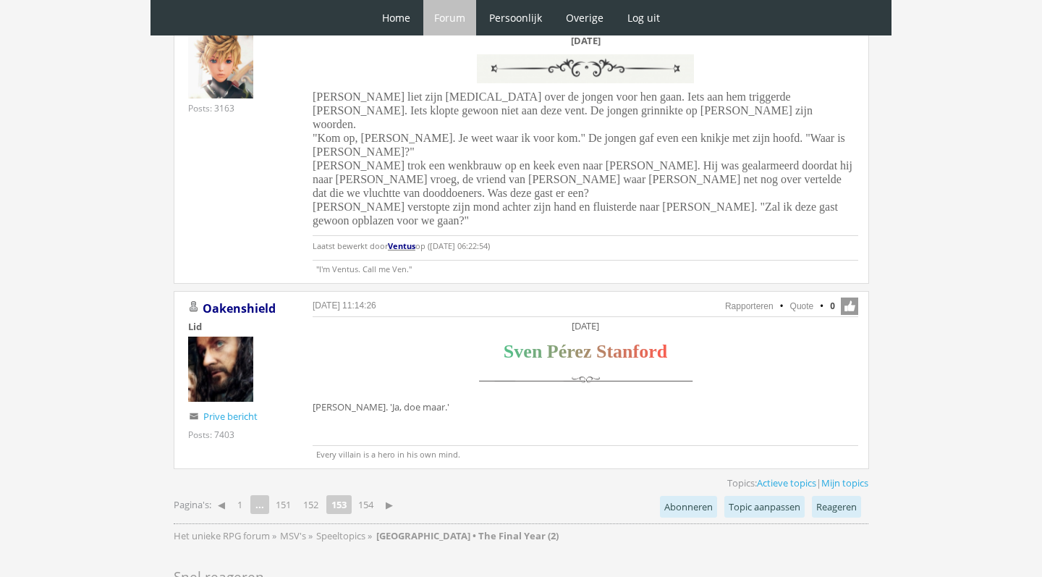
scroll to position [3644, 0]
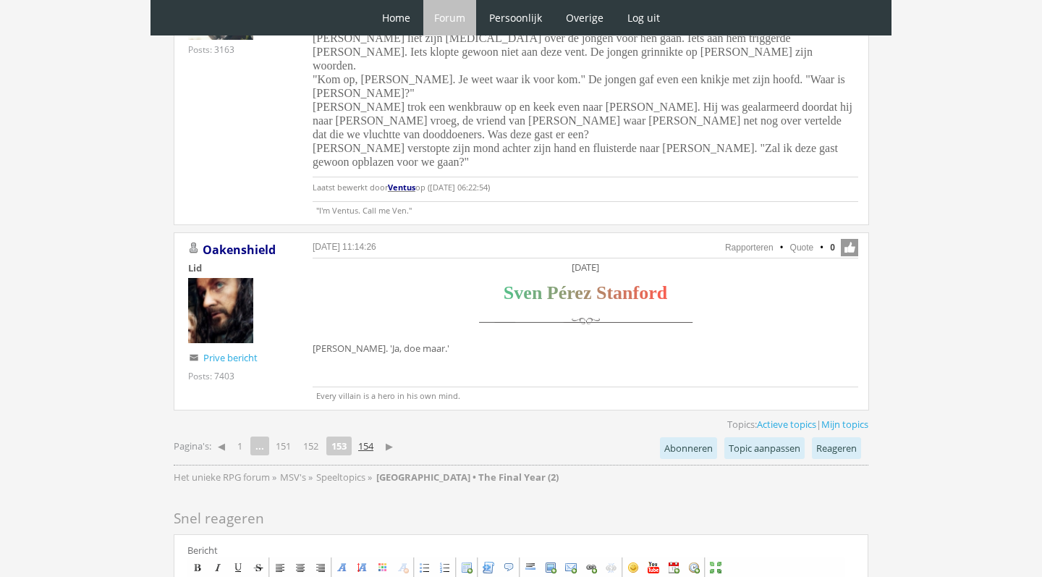
click at [372, 436] on link "154" at bounding box center [365, 446] width 27 height 20
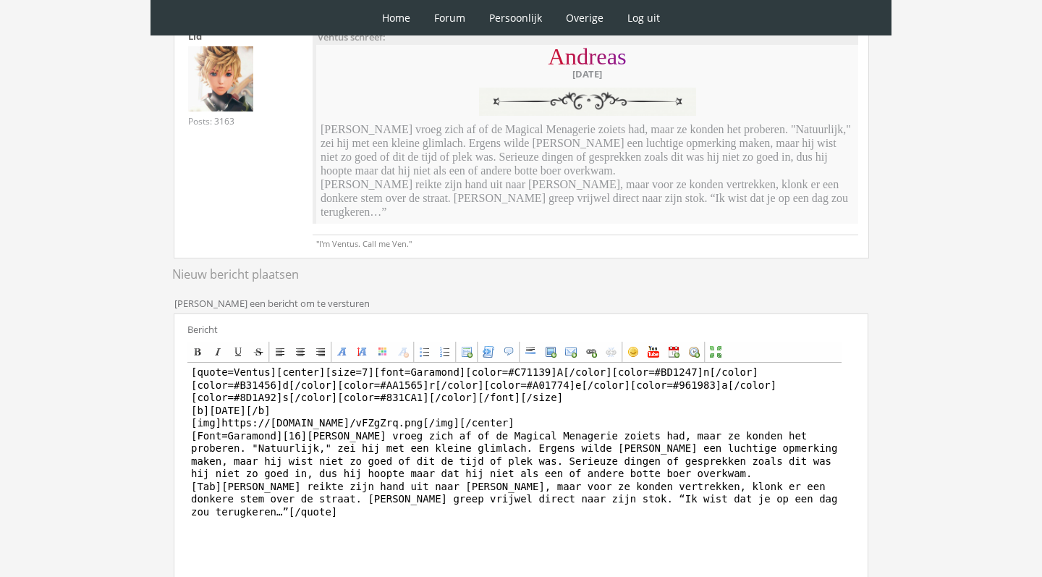
scroll to position [263, 0]
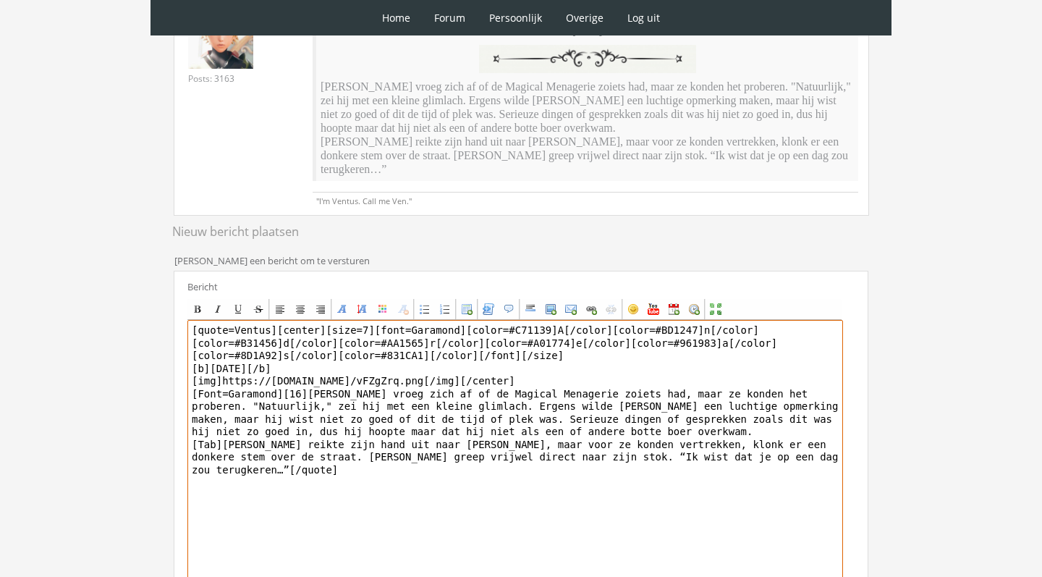
drag, startPoint x: 279, startPoint y: 314, endPoint x: 308, endPoint y: 381, distance: 72.6
click at [308, 381] on textarea "[quote=Ventus][center][size=7][font=Garamond][color=#C71139]A[/color][color=#BD…" at bounding box center [515, 454] width 656 height 268
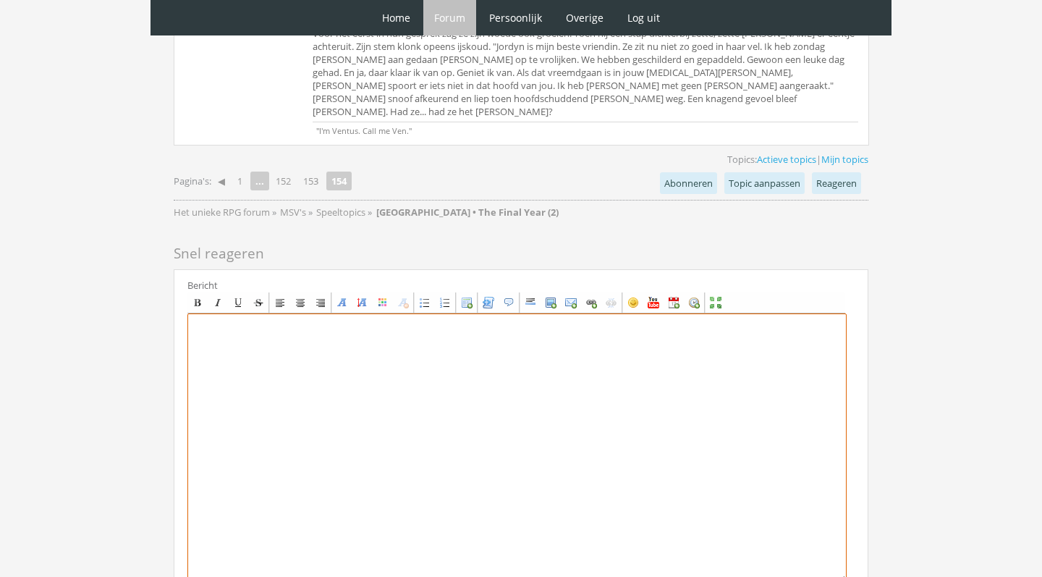
click at [360, 347] on textarea at bounding box center [516, 447] width 659 height 268
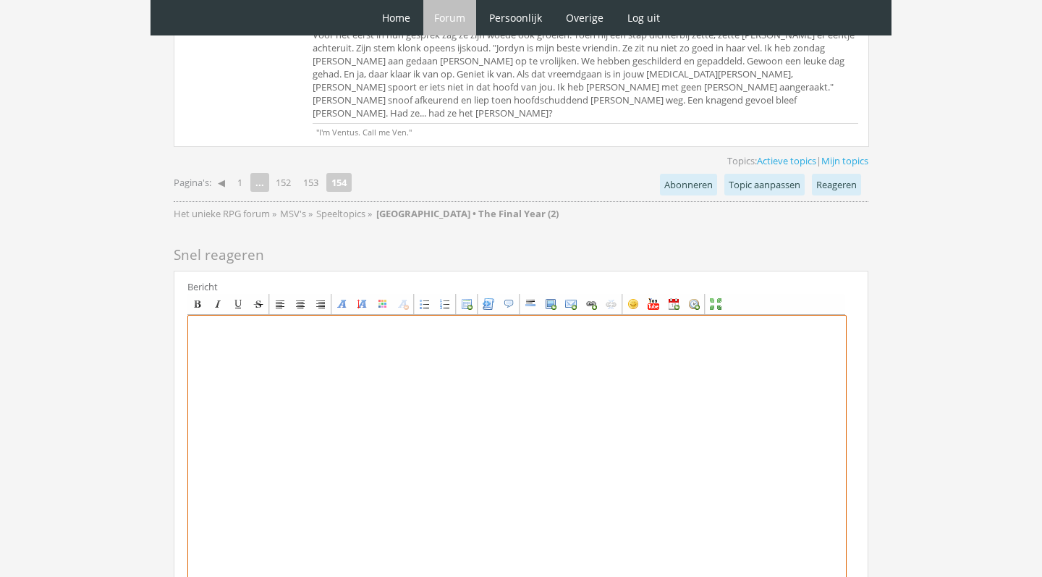
paste textarea "[center][size=7][font=Garamond][color=#C71139]A[/color][color=#BD1247]n[/color]…"
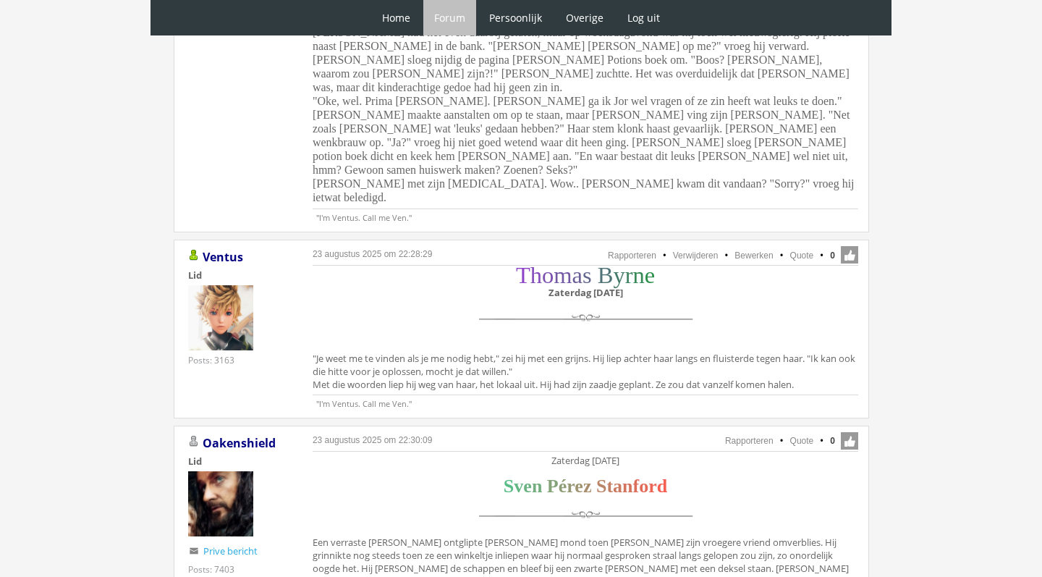
scroll to position [2738, 0]
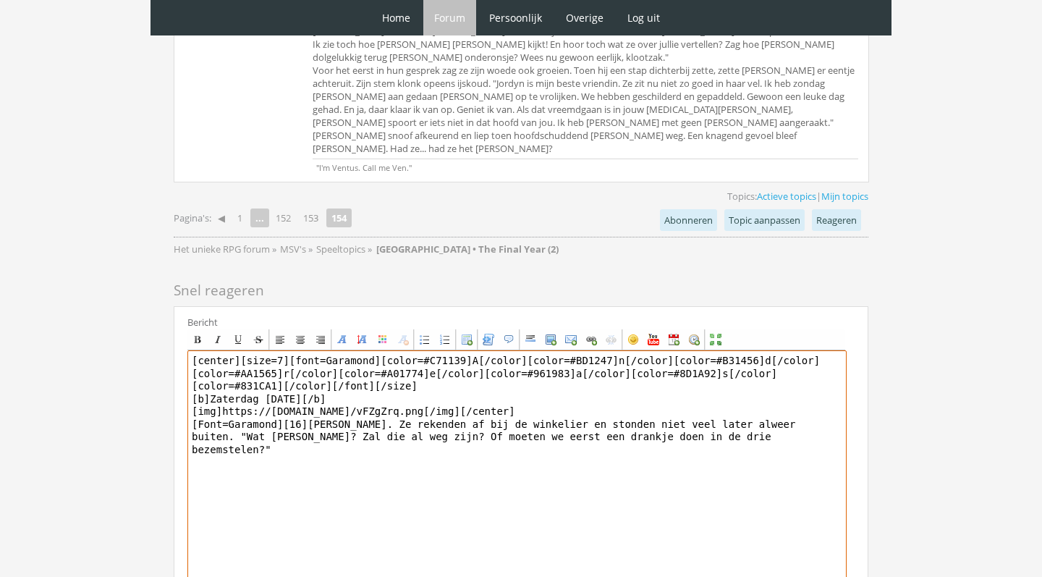
type textarea "[center][size=7][font=Garamond][color=#C71139]A[/color][color=#BD1247]n[/color]…"
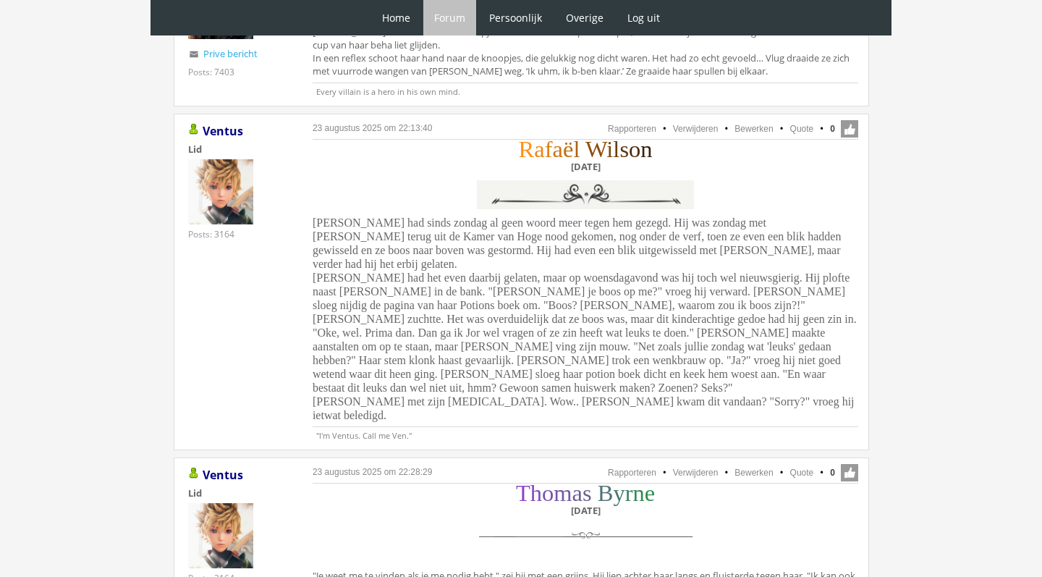
scroll to position [1395, 0]
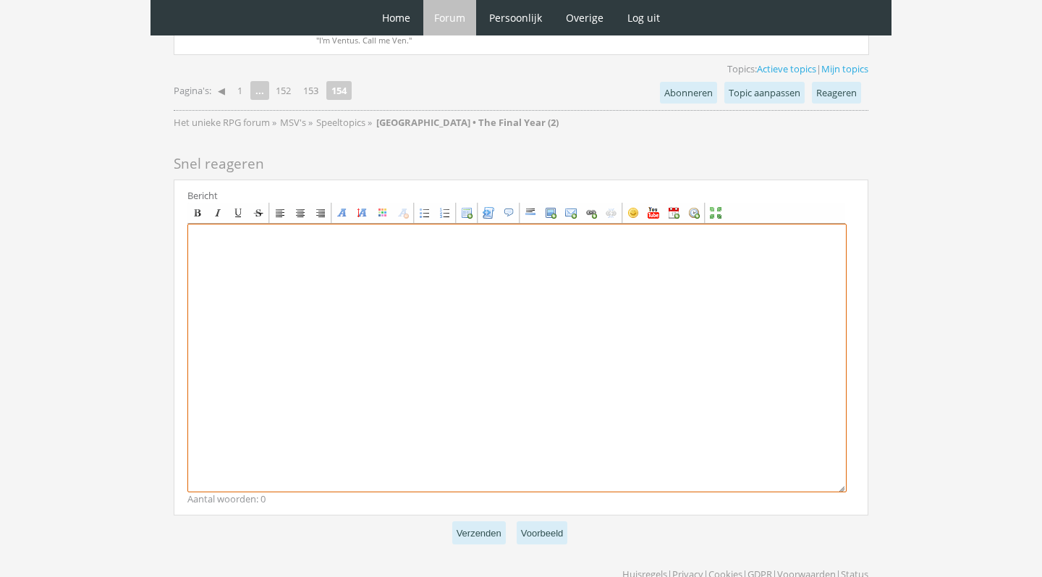
click at [341, 296] on textarea at bounding box center [516, 358] width 659 height 268
paste textarea "[center][Size=7][font=Times New Roman][color=#FF9012]R[/color][color=#EE8611]a[…"
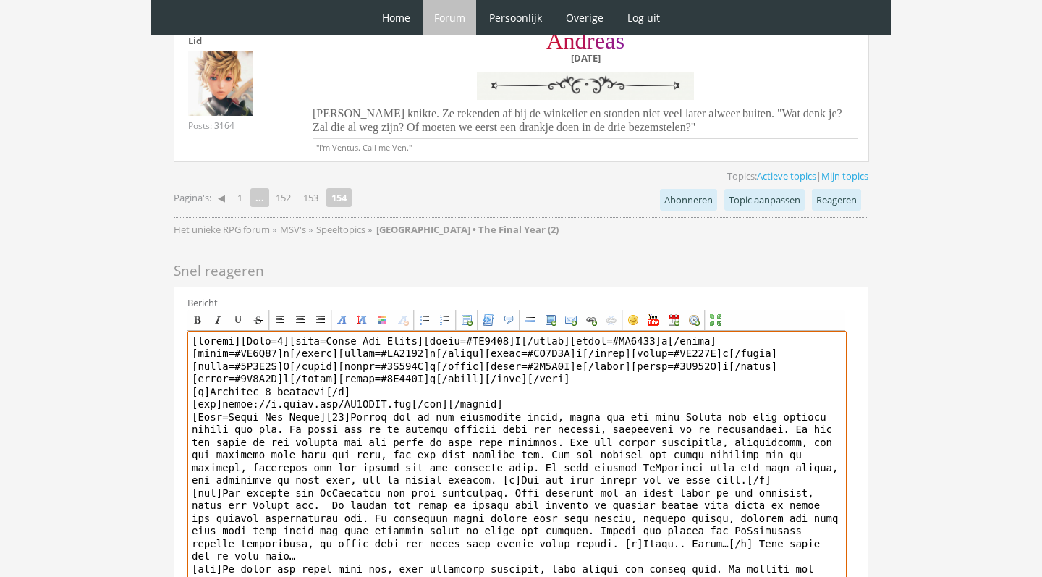
scroll to position [2830, 0]
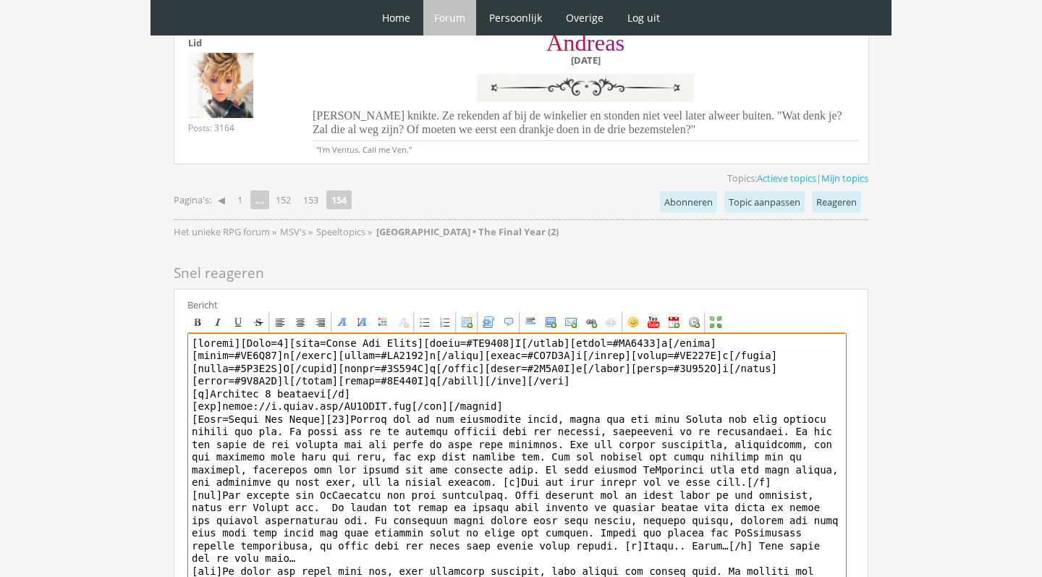
click at [321, 347] on textarea at bounding box center [516, 467] width 659 height 268
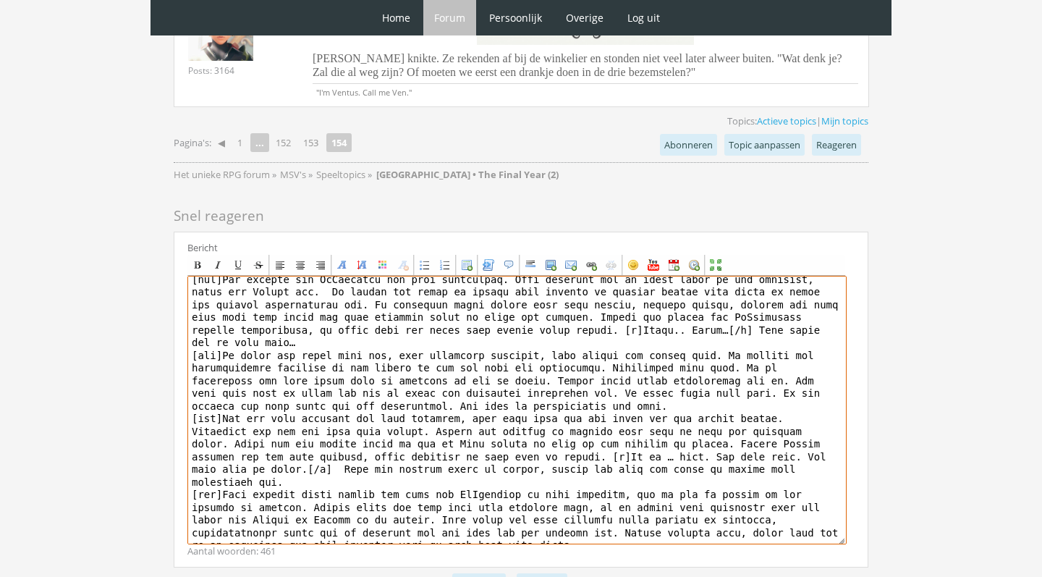
scroll to position [2893, 0]
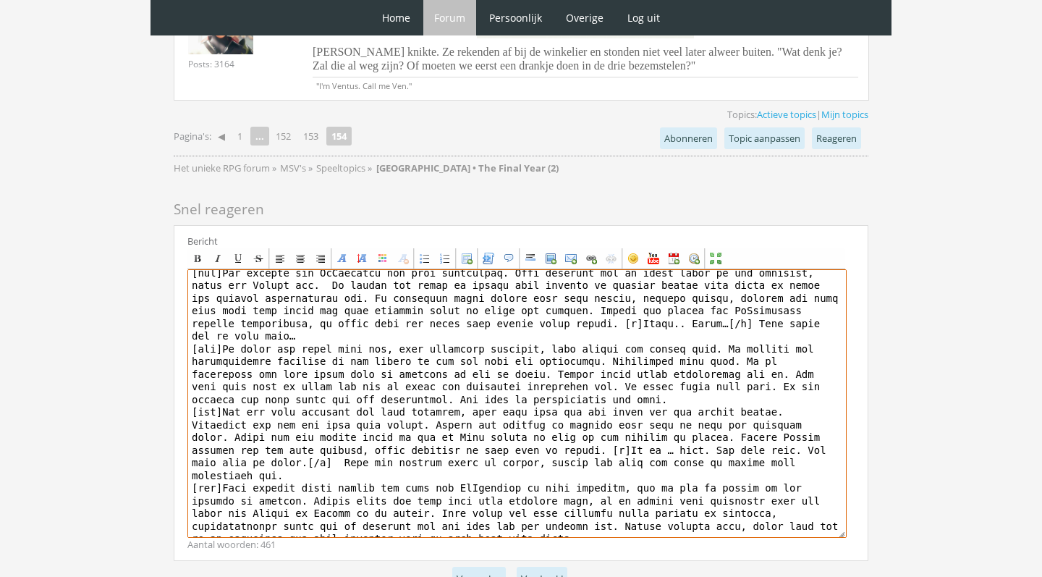
drag, startPoint x: 331, startPoint y: 386, endPoint x: 191, endPoint y: 385, distance: 140.4
click at [191, 385] on textarea at bounding box center [516, 403] width 659 height 268
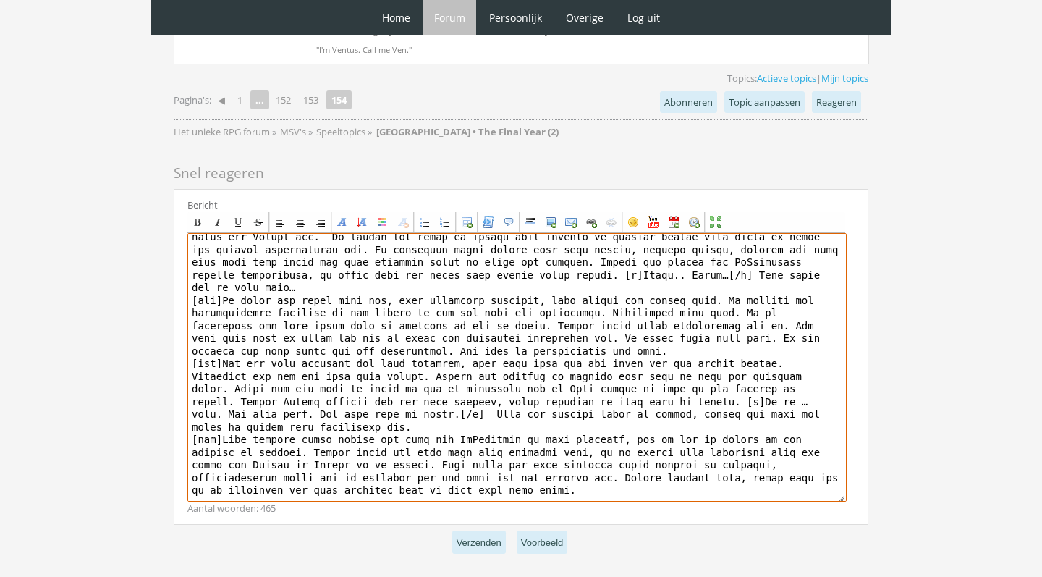
scroll to position [2934, 0]
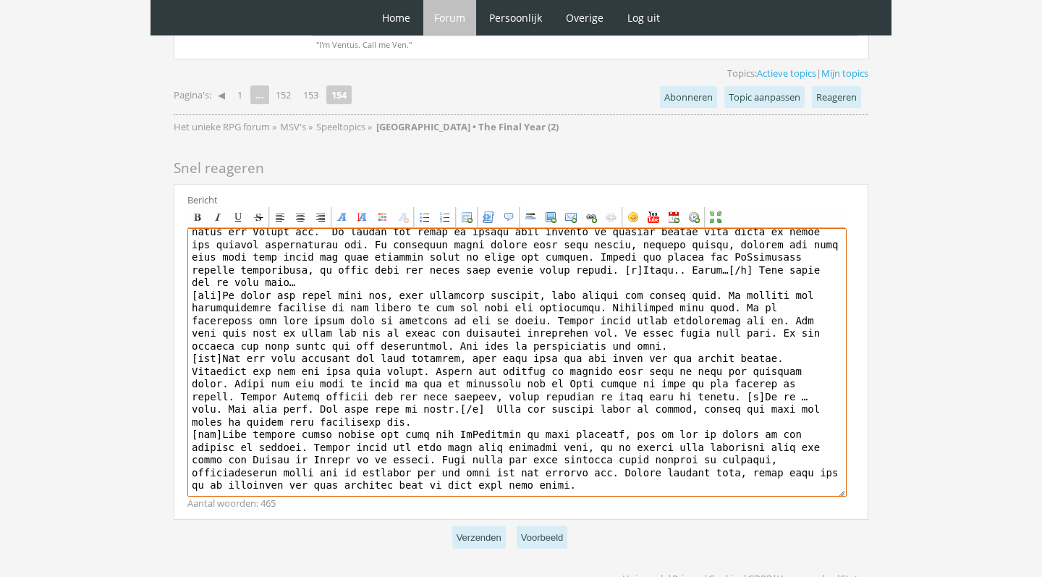
click at [473, 428] on textarea at bounding box center [516, 362] width 659 height 268
type textarea "[center][Size=7][font=Times New Roman][color=#FF9012]R[/color][color=#EE8611]a[…"
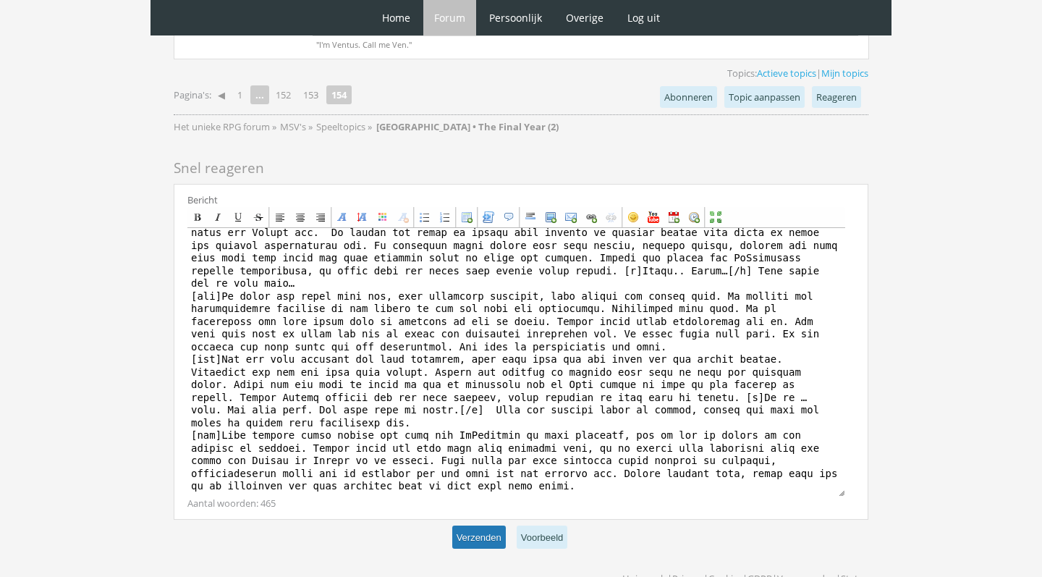
click at [482, 525] on button "Verzenden" at bounding box center [479, 537] width 54 height 24
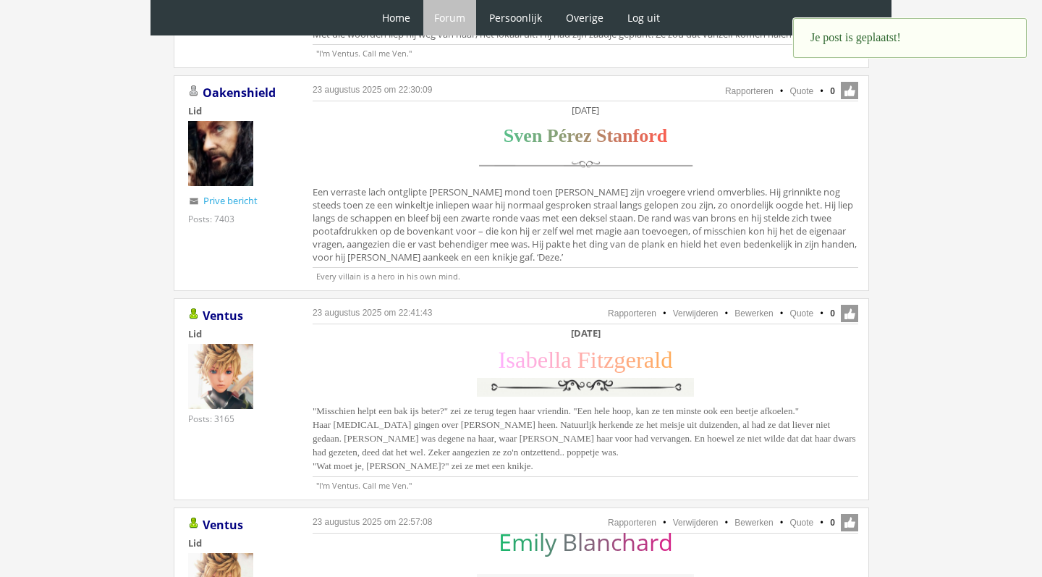
scroll to position [1988, 0]
